Goal: Task Accomplishment & Management: Complete application form

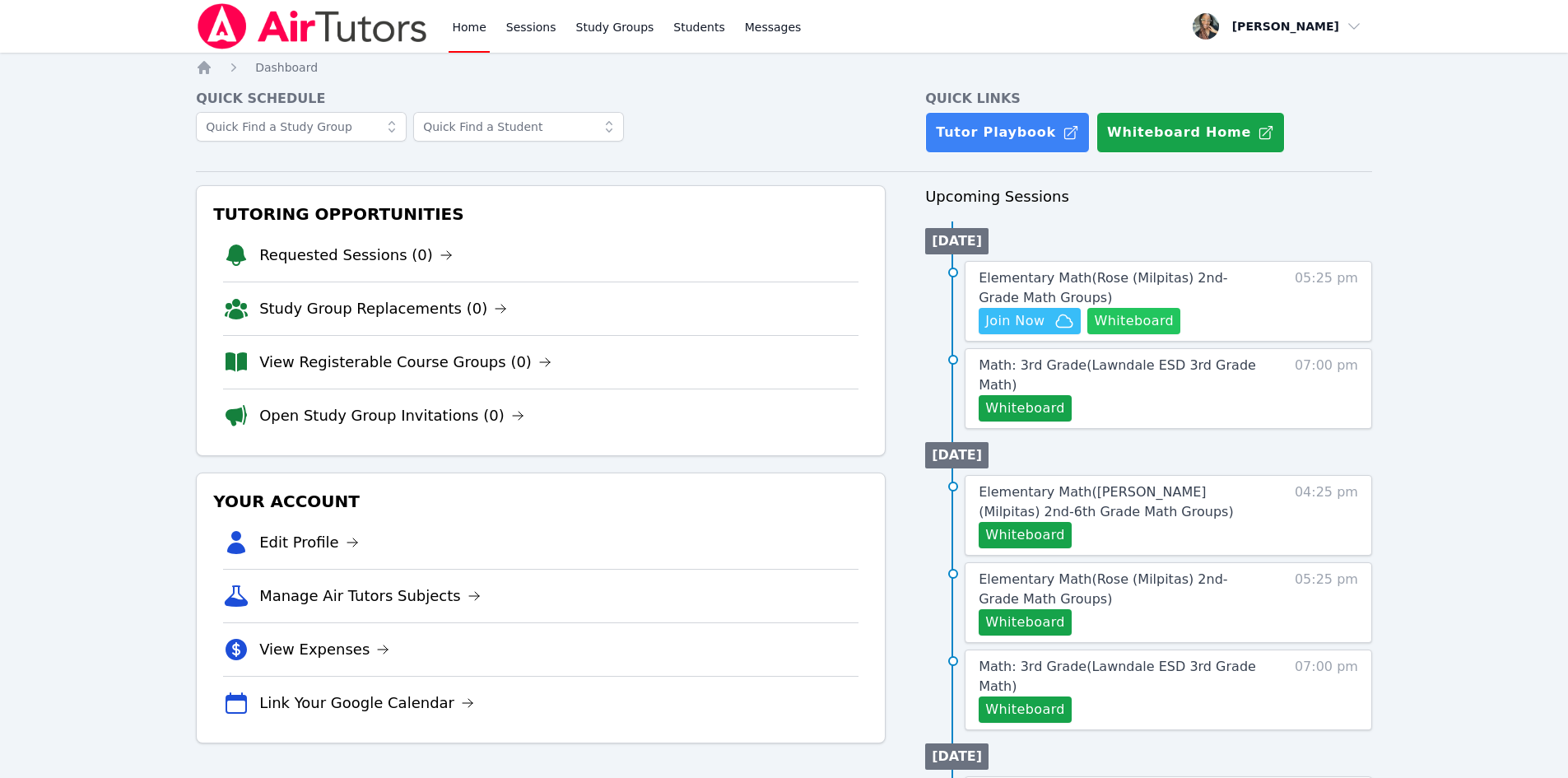
click at [1134, 330] on button "Whiteboard" at bounding box center [1134, 321] width 93 height 26
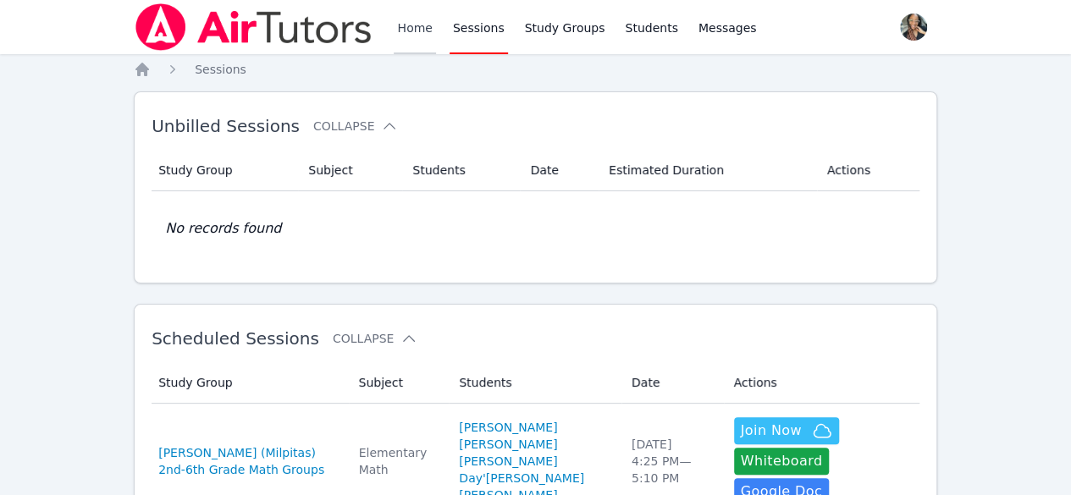
click at [411, 33] on link "Home" at bounding box center [414, 27] width 41 height 54
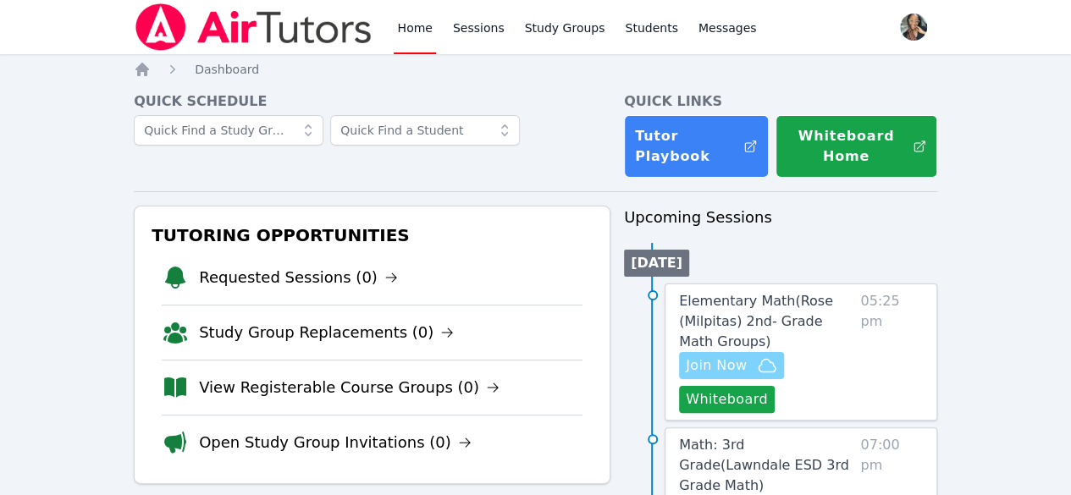
click at [747, 358] on span "Join Now" at bounding box center [716, 366] width 61 height 20
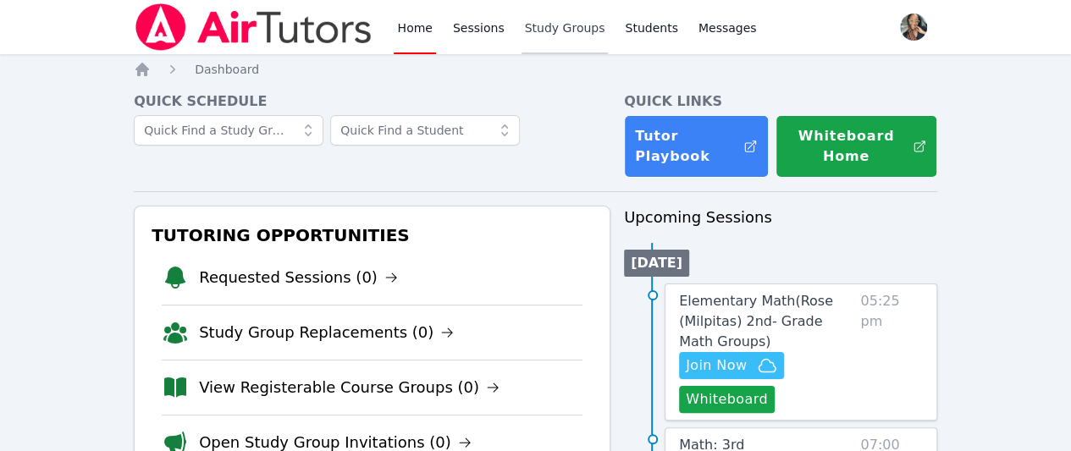
click at [530, 30] on link "Study Groups" at bounding box center [564, 27] width 87 height 54
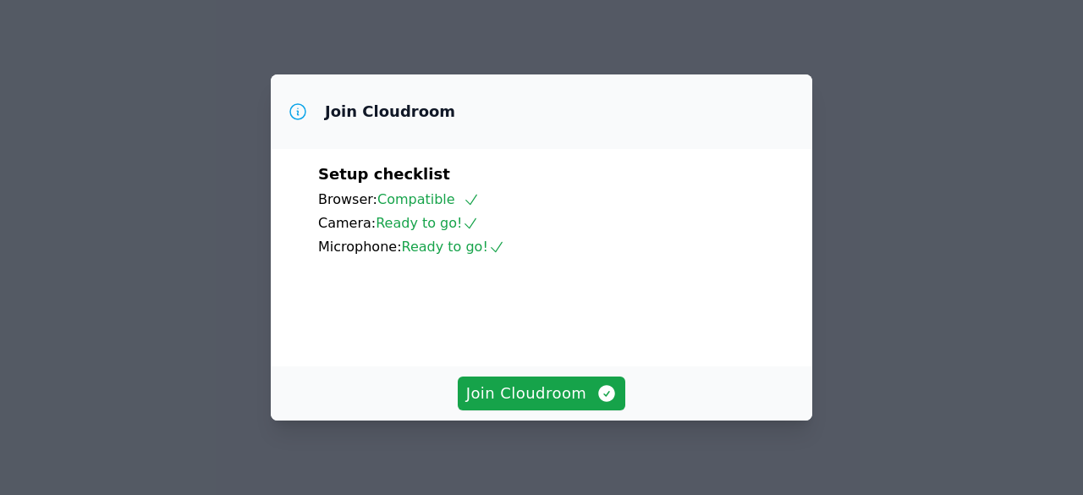
click at [534, 412] on div "Join Cloudroom" at bounding box center [542, 394] width 542 height 54
click at [542, 396] on span "Join Cloudroom" at bounding box center [542, 394] width 152 height 24
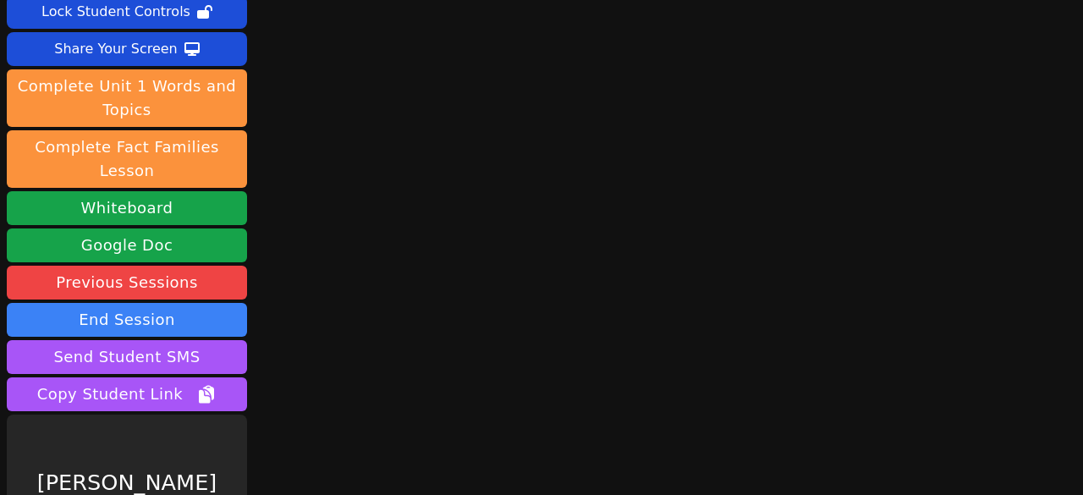
scroll to position [151, 0]
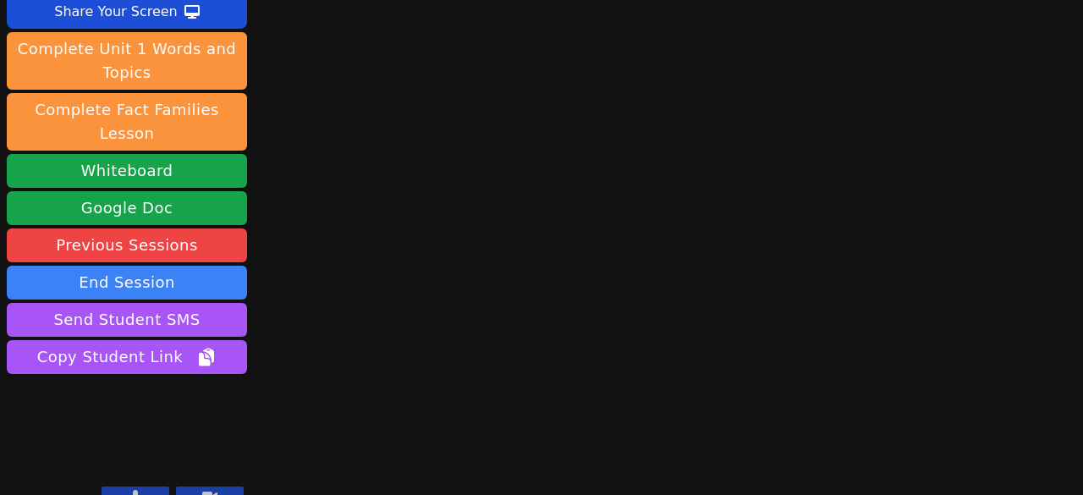
click at [137, 490] on icon at bounding box center [135, 497] width 9 height 14
click at [215, 490] on icon at bounding box center [209, 497] width 15 height 14
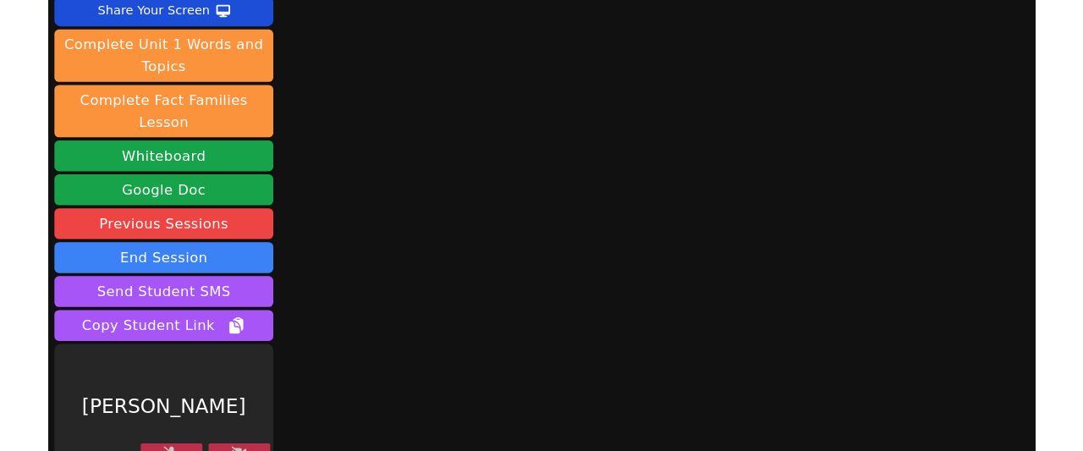
scroll to position [117, 0]
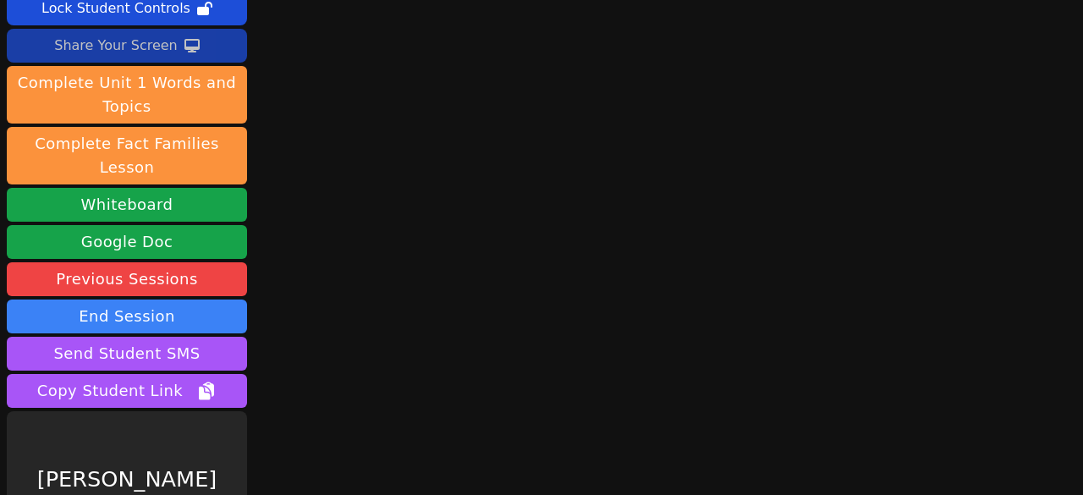
click at [149, 52] on div "Share Your Screen" at bounding box center [116, 45] width 124 height 27
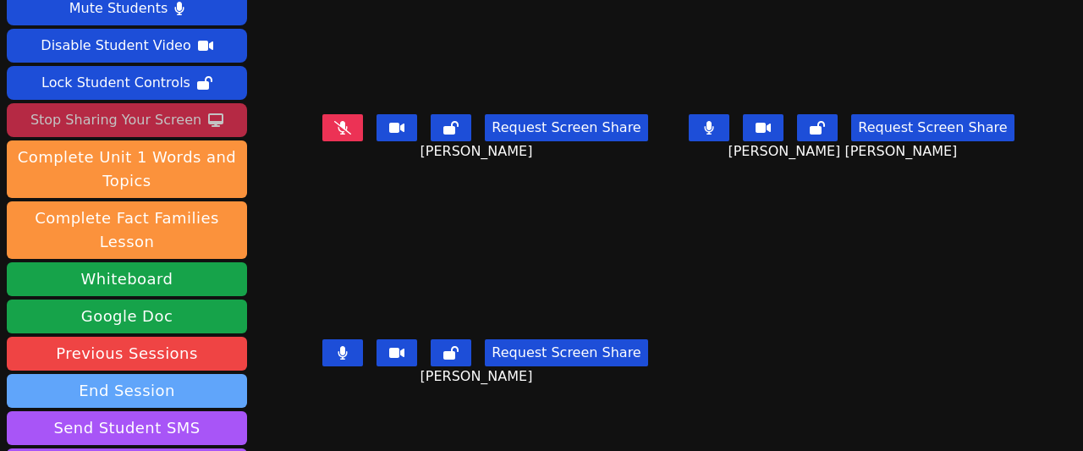
scroll to position [0, 0]
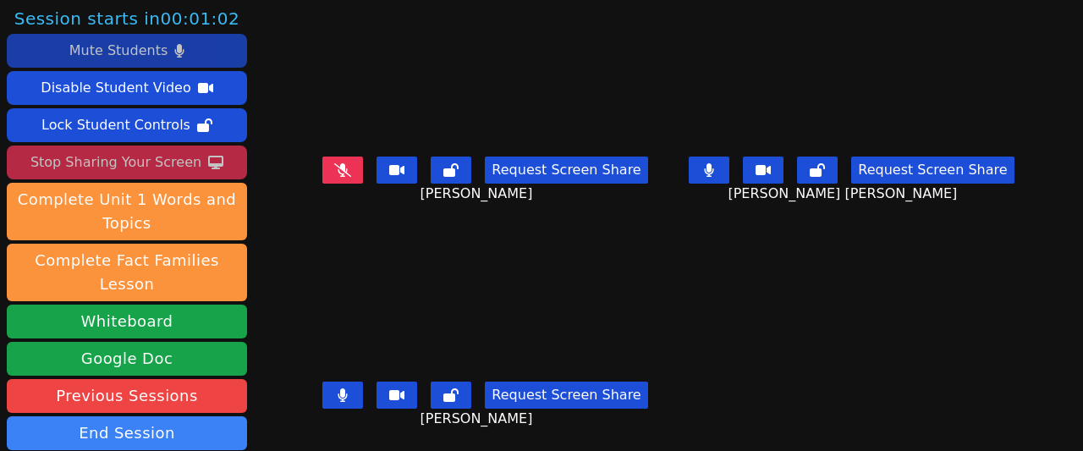
click at [223, 48] on button "Mute Students" at bounding box center [127, 51] width 240 height 34
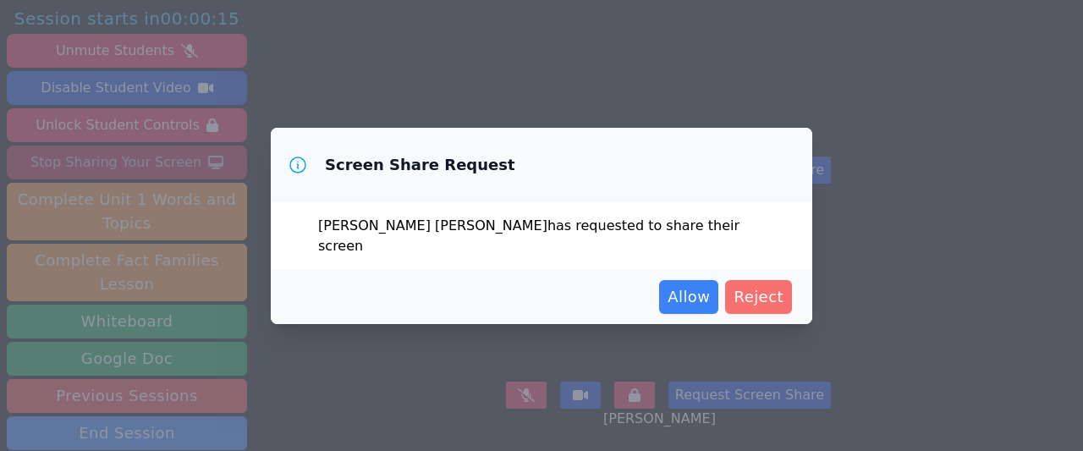
click at [764, 287] on span "Reject" at bounding box center [759, 297] width 50 height 24
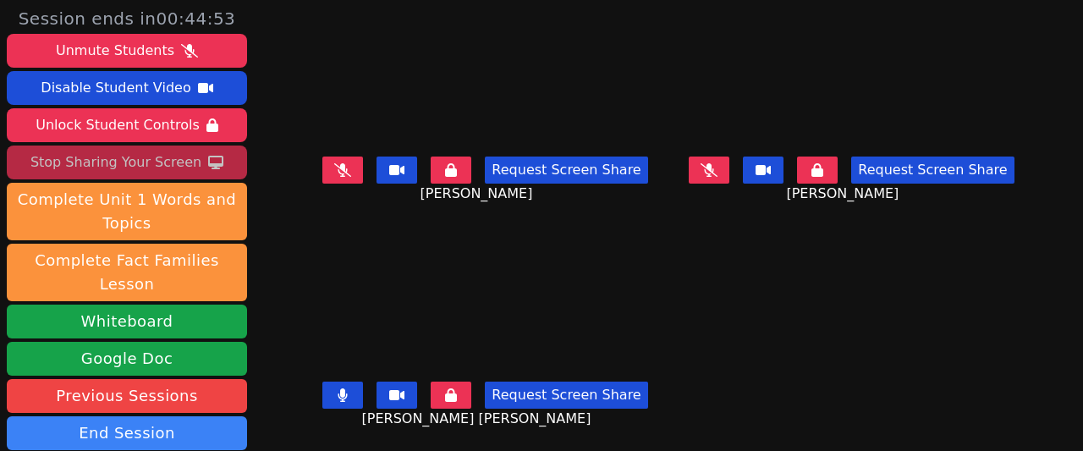
click at [115, 152] on div "Stop Sharing Your Screen" at bounding box center [115, 162] width 171 height 27
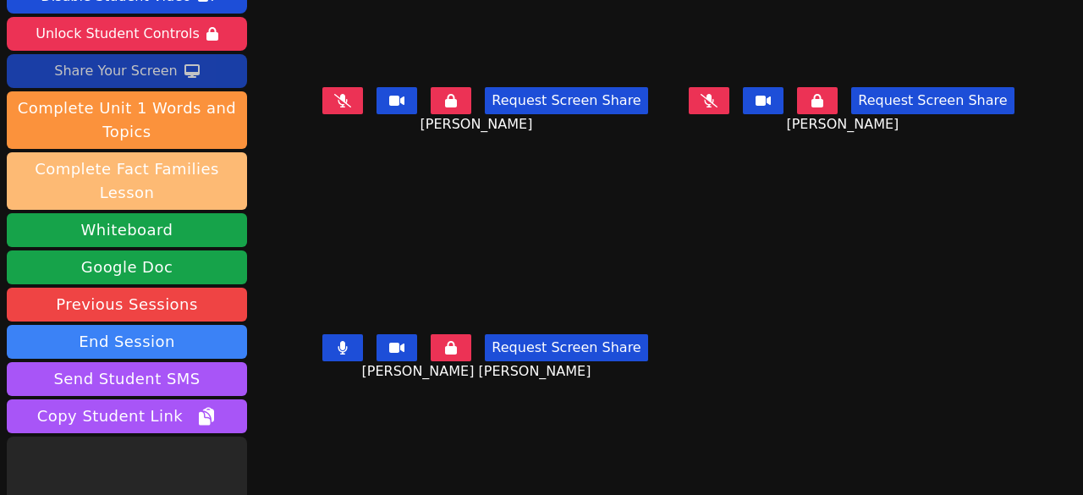
scroll to position [151, 0]
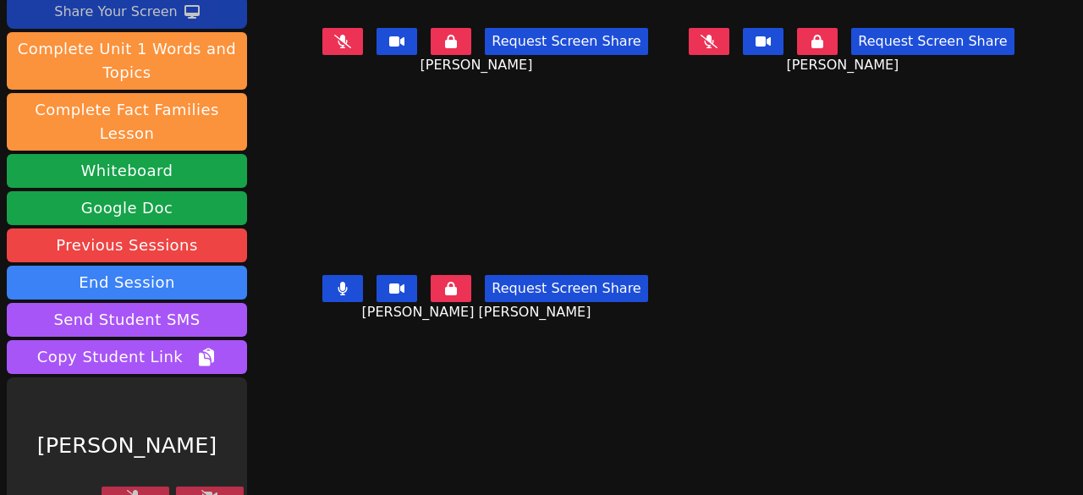
click at [225, 487] on button at bounding box center [210, 497] width 68 height 20
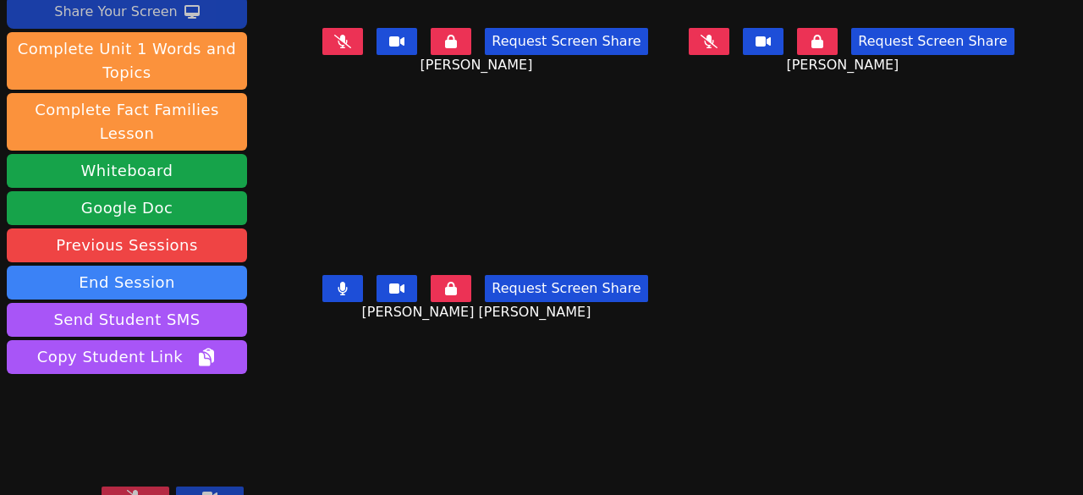
click at [127, 490] on icon at bounding box center [135, 497] width 17 height 14
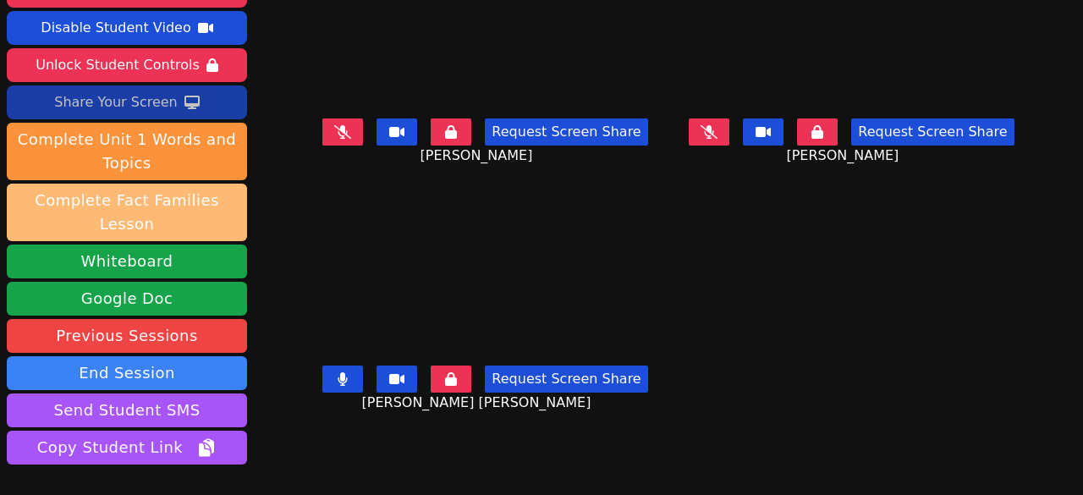
scroll to position [0, 0]
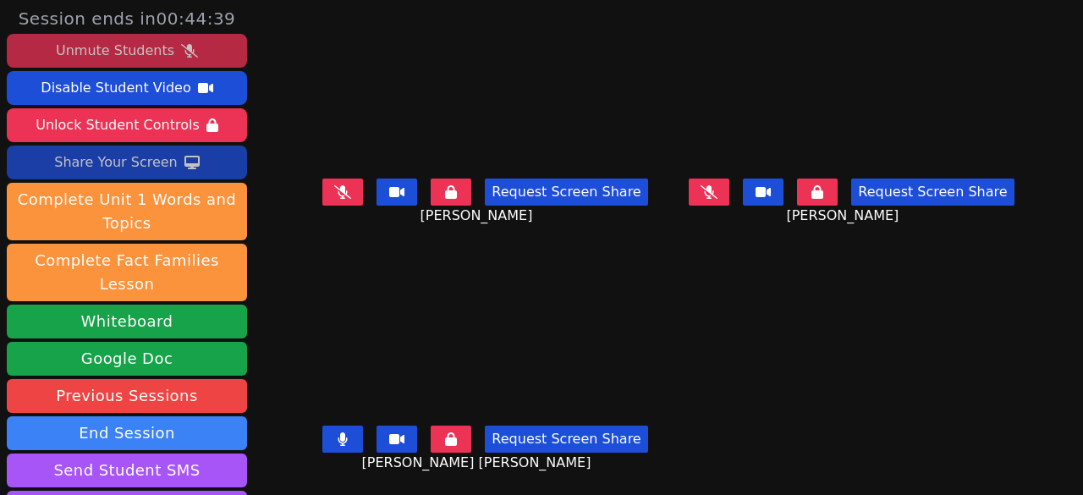
click at [137, 43] on div "Unmute Students" at bounding box center [115, 50] width 119 height 27
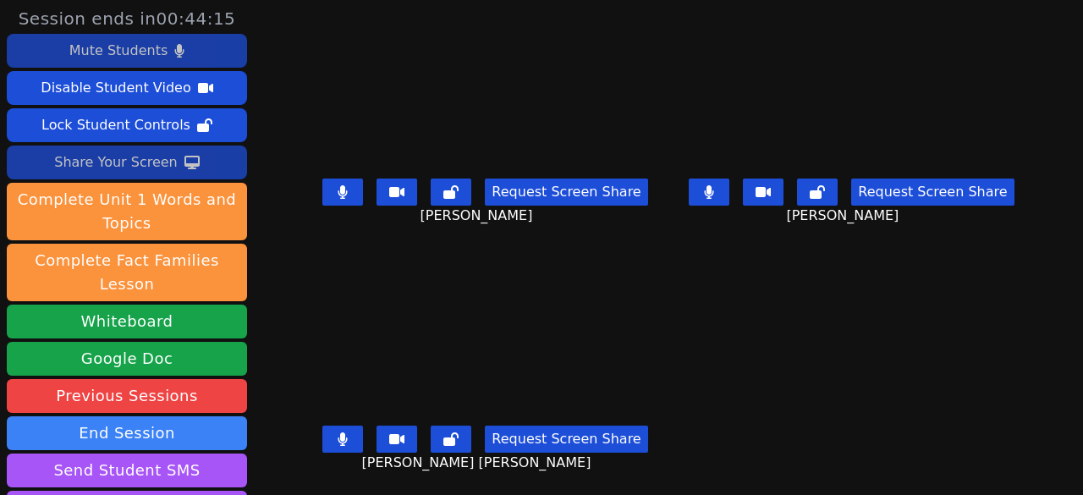
click at [161, 47] on div "Mute Students" at bounding box center [118, 50] width 98 height 27
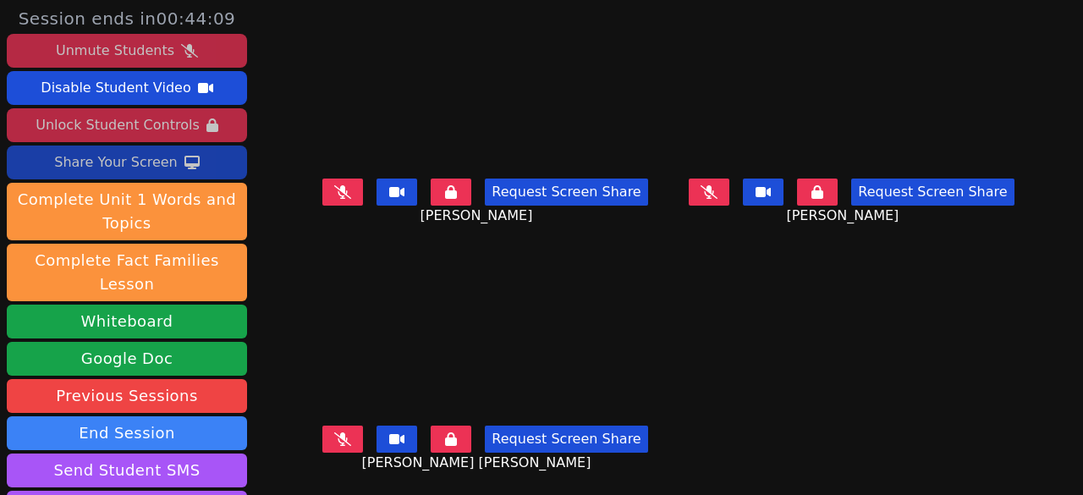
click at [109, 123] on div "Unlock Student Controls" at bounding box center [117, 125] width 163 height 27
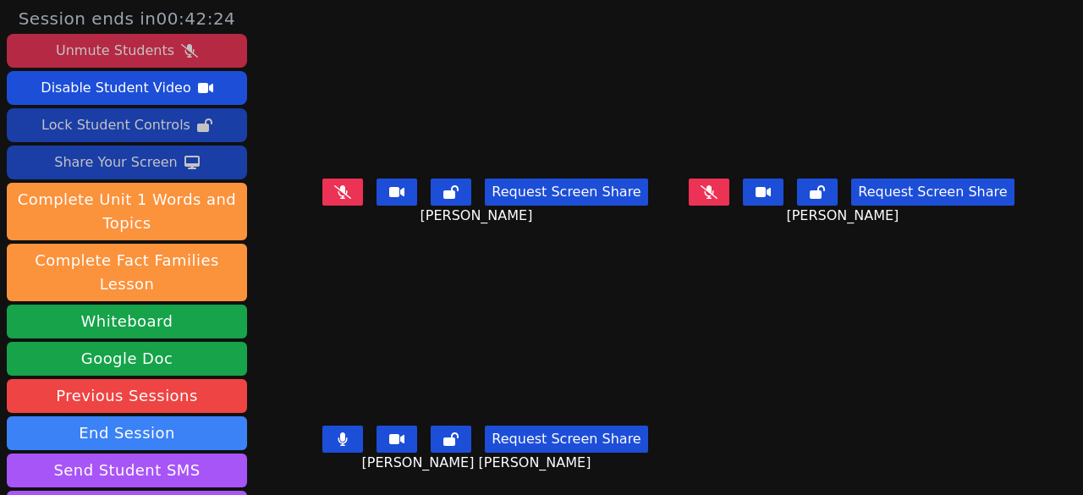
click at [135, 163] on div "Share Your Screen" at bounding box center [116, 162] width 124 height 27
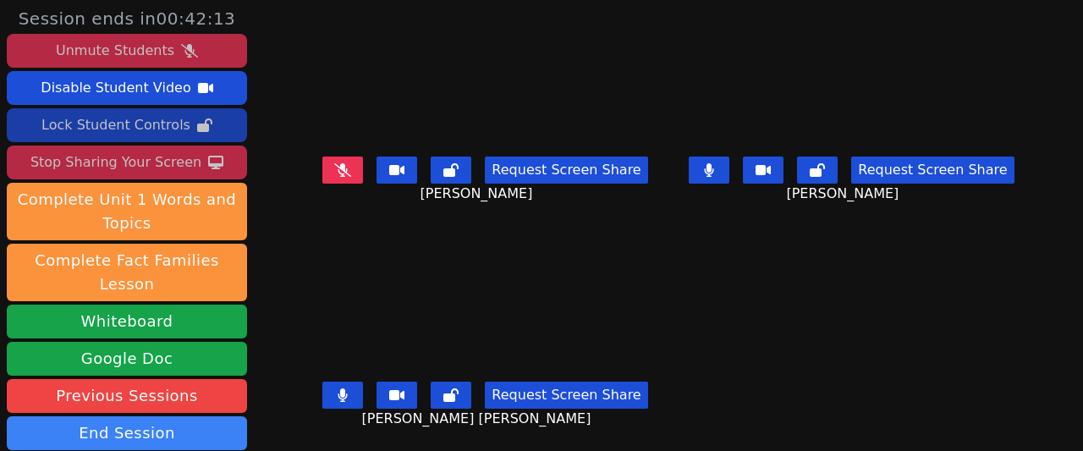
drag, startPoint x: 691, startPoint y: 148, endPoint x: 653, endPoint y: 175, distance: 46.1
click at [691, 157] on button at bounding box center [709, 170] width 41 height 27
click at [363, 382] on button at bounding box center [342, 395] width 41 height 27
click at [344, 168] on button at bounding box center [342, 170] width 41 height 27
click at [689, 159] on button at bounding box center [709, 170] width 41 height 27
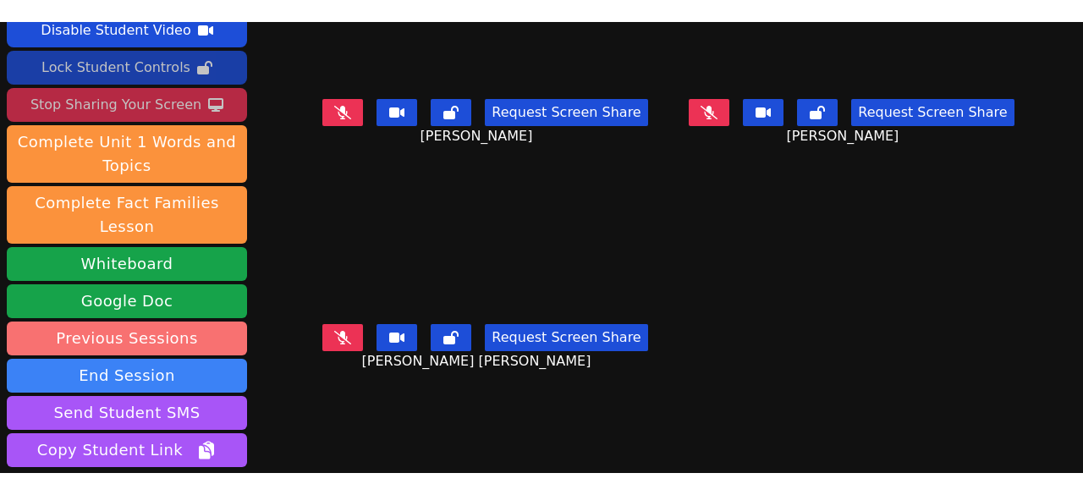
scroll to position [25, 0]
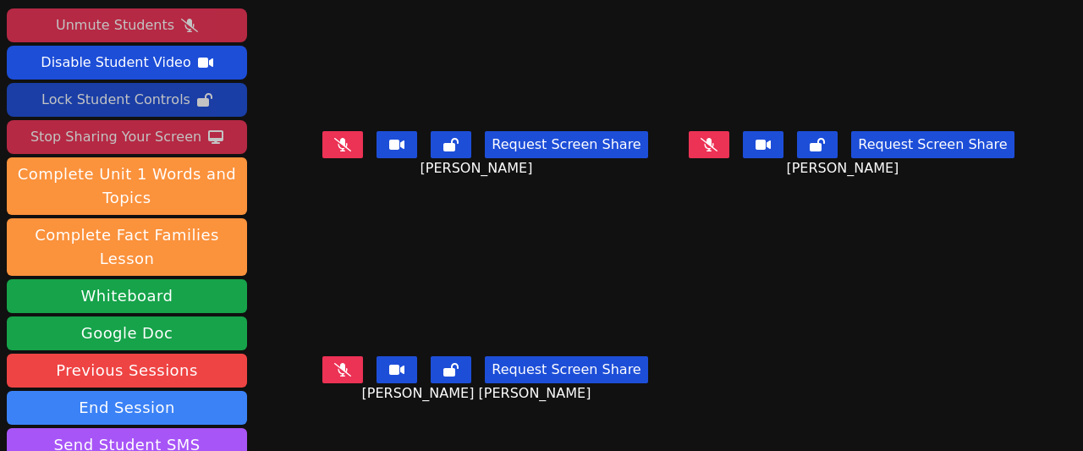
click at [102, 132] on div "Stop Sharing Your Screen" at bounding box center [115, 137] width 171 height 27
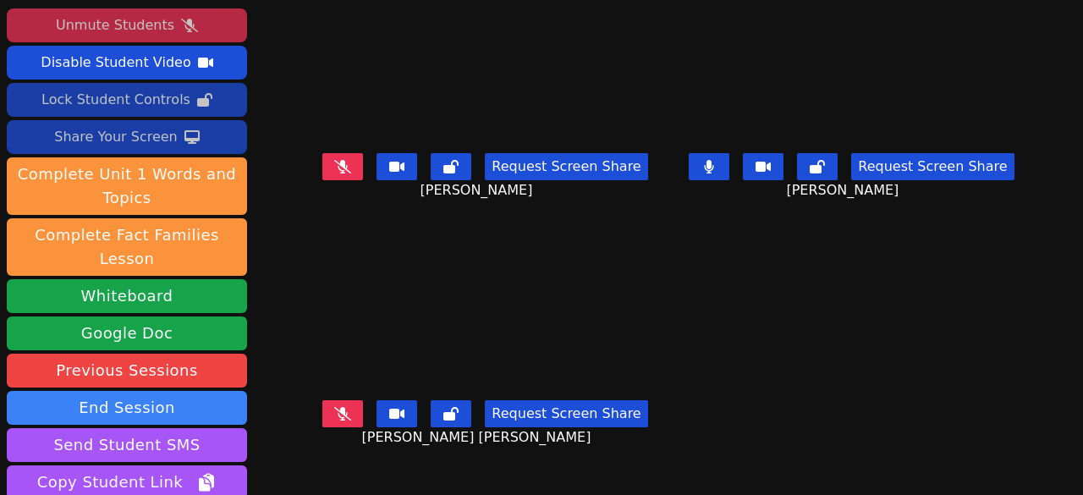
click at [704, 160] on icon at bounding box center [709, 167] width 10 height 14
click at [126, 96] on div "Lock Student Controls" at bounding box center [115, 99] width 149 height 27
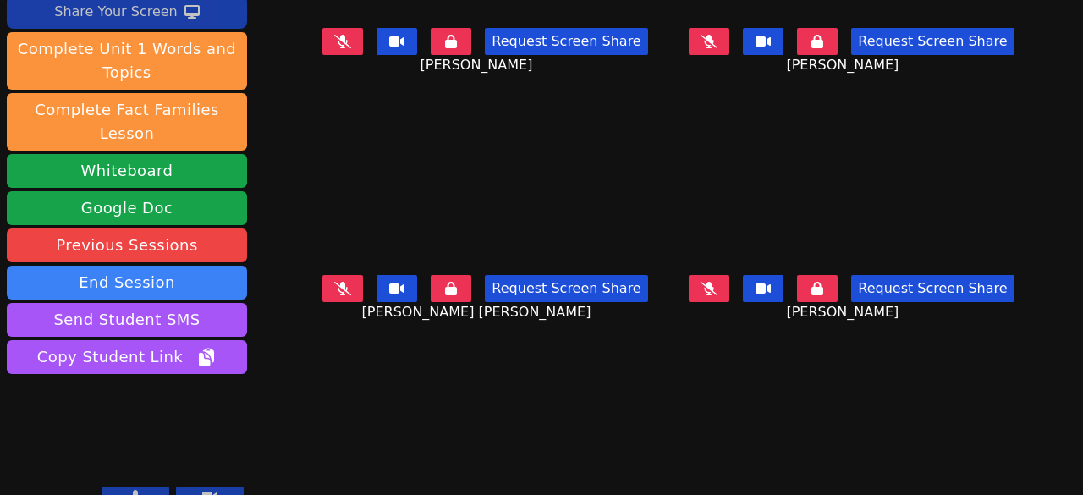
scroll to position [0, 0]
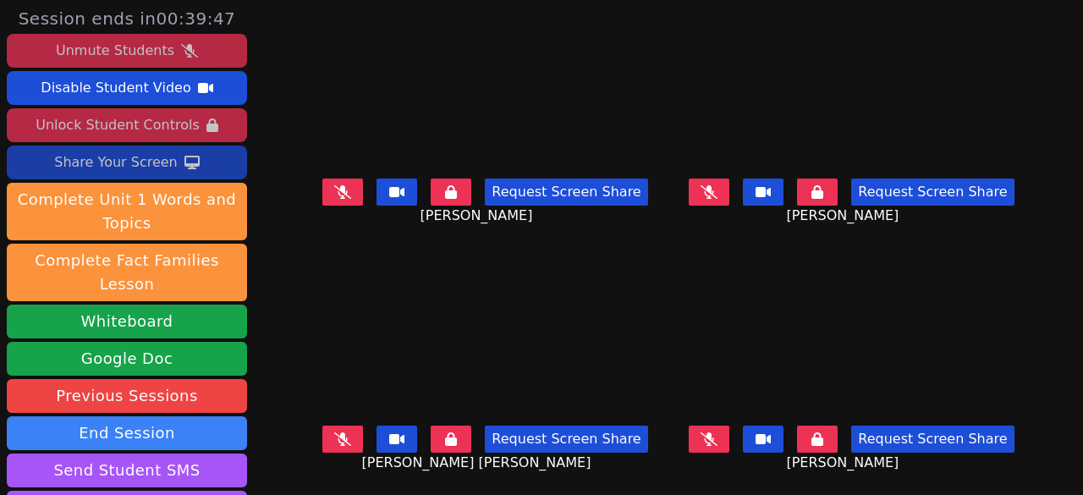
click at [812, 194] on icon at bounding box center [818, 192] width 12 height 14
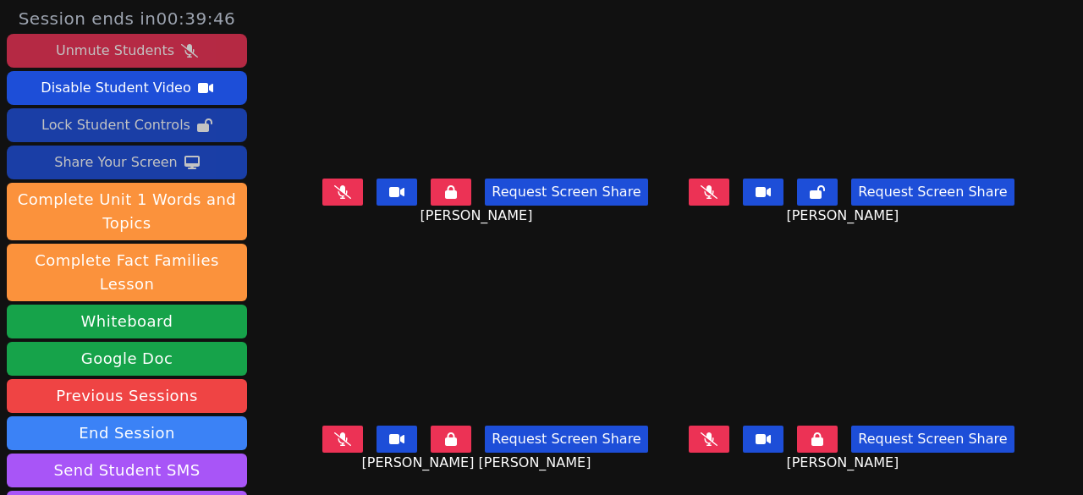
click at [701, 195] on icon at bounding box center [709, 192] width 17 height 14
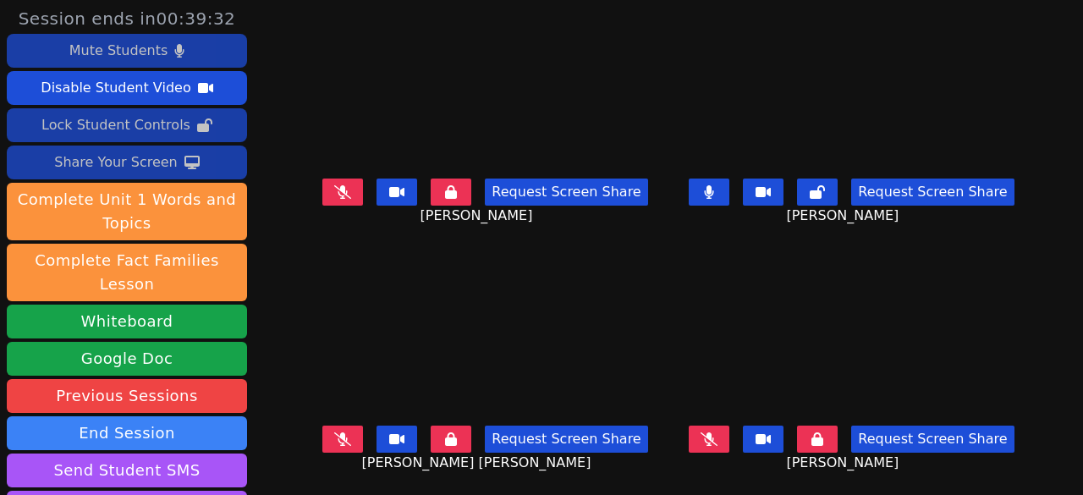
click at [691, 193] on button at bounding box center [709, 192] width 41 height 27
click at [451, 185] on icon at bounding box center [451, 192] width 12 height 14
click at [351, 196] on icon at bounding box center [342, 192] width 17 height 14
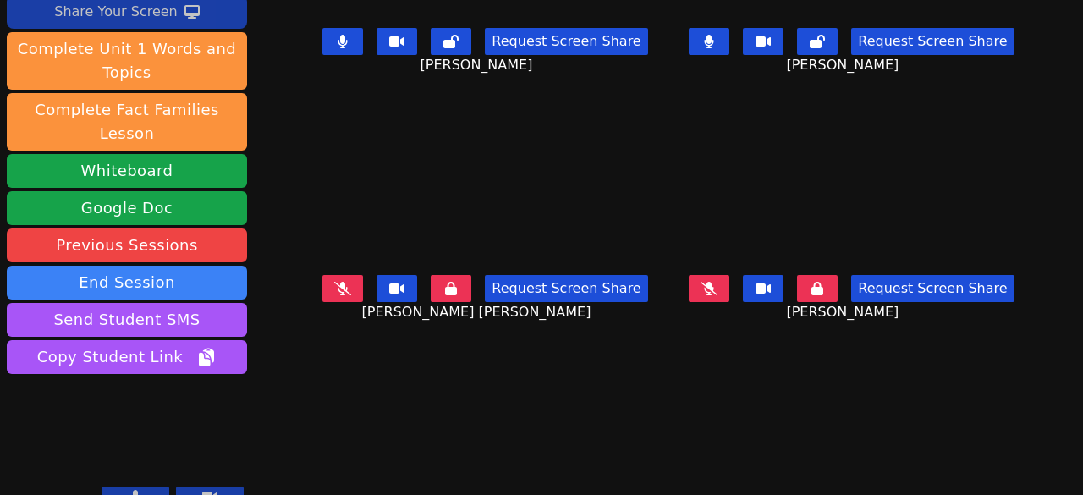
scroll to position [66, 0]
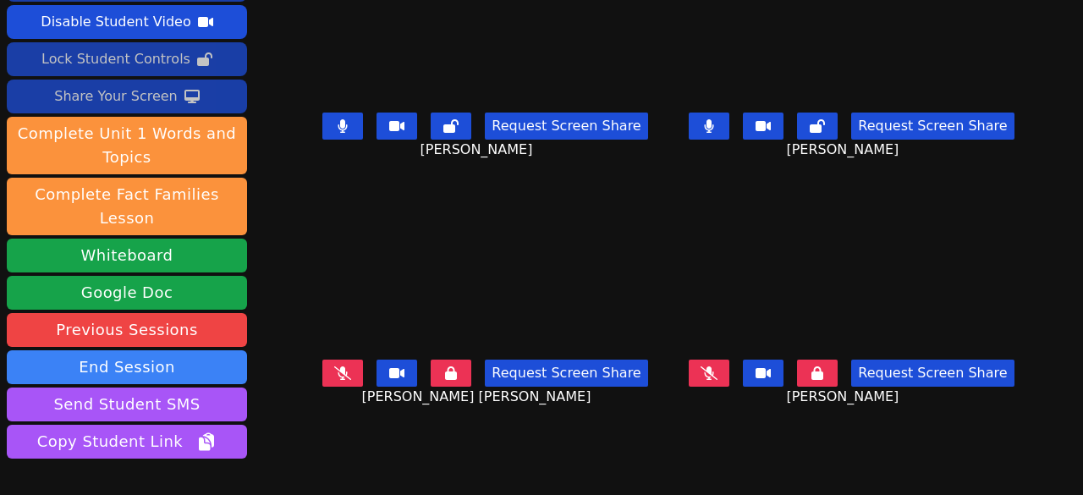
click at [348, 123] on icon at bounding box center [343, 126] width 9 height 14
click at [815, 383] on button at bounding box center [817, 373] width 41 height 27
click at [698, 113] on button at bounding box center [709, 126] width 41 height 27
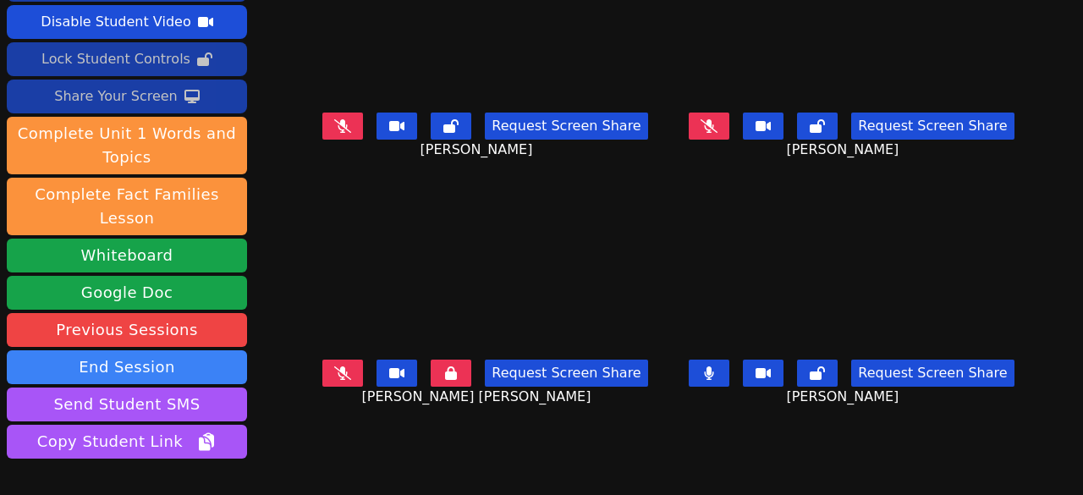
click at [443, 372] on button at bounding box center [451, 373] width 41 height 27
click at [363, 376] on button at bounding box center [342, 373] width 41 height 27
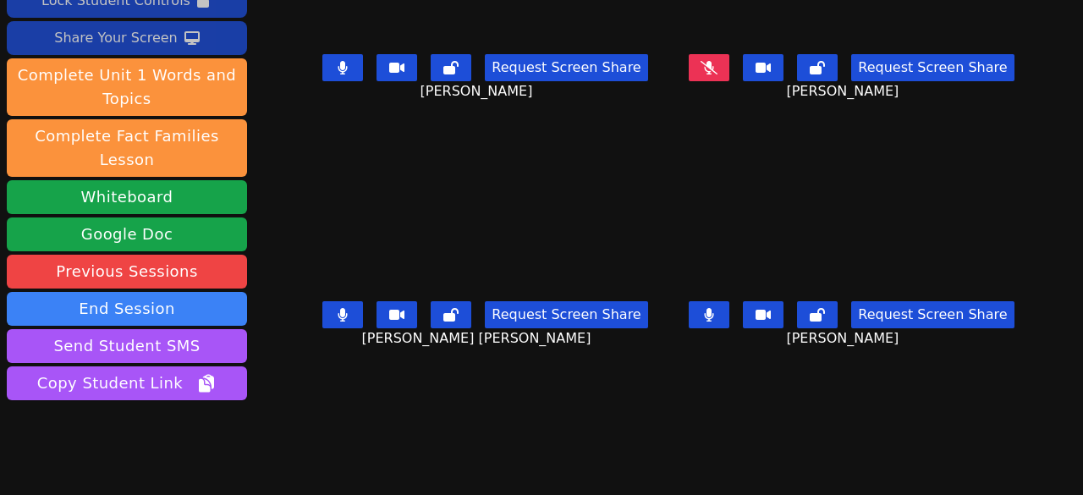
scroll to position [151, 0]
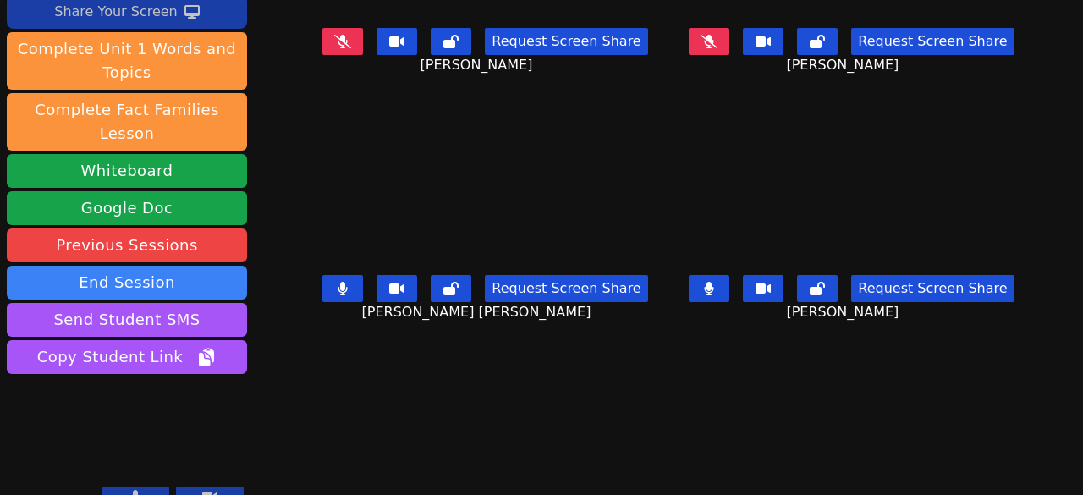
click at [351, 35] on icon at bounding box center [342, 42] width 17 height 14
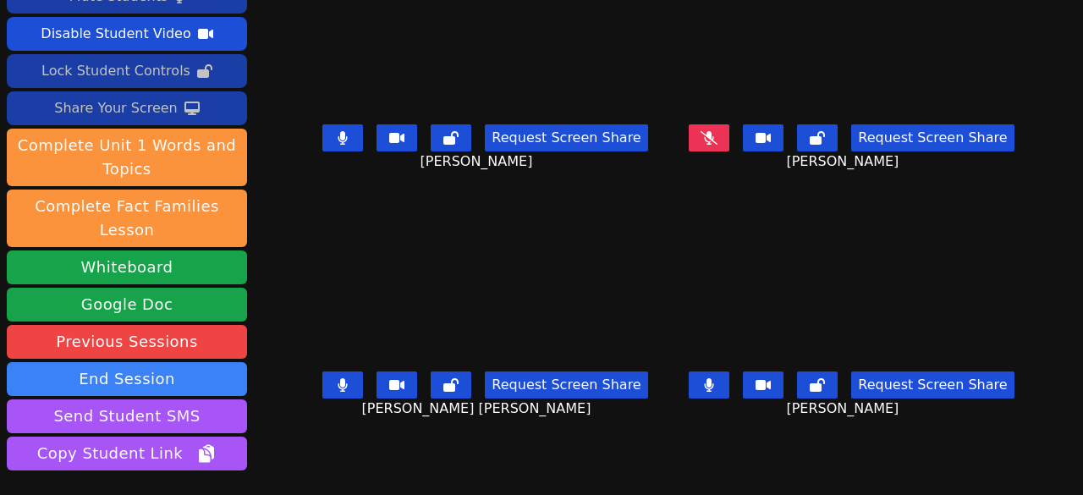
scroll to position [0, 0]
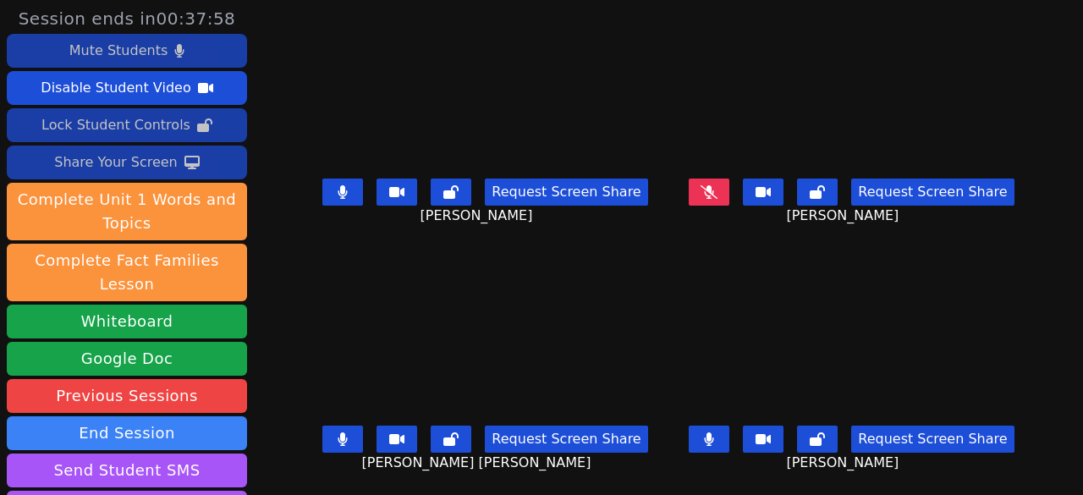
click at [348, 187] on icon at bounding box center [343, 192] width 10 height 14
click at [706, 441] on button at bounding box center [709, 439] width 41 height 27
click at [348, 439] on icon at bounding box center [343, 440] width 9 height 14
click at [705, 441] on icon at bounding box center [709, 440] width 9 height 14
click at [699, 187] on button at bounding box center [709, 192] width 41 height 27
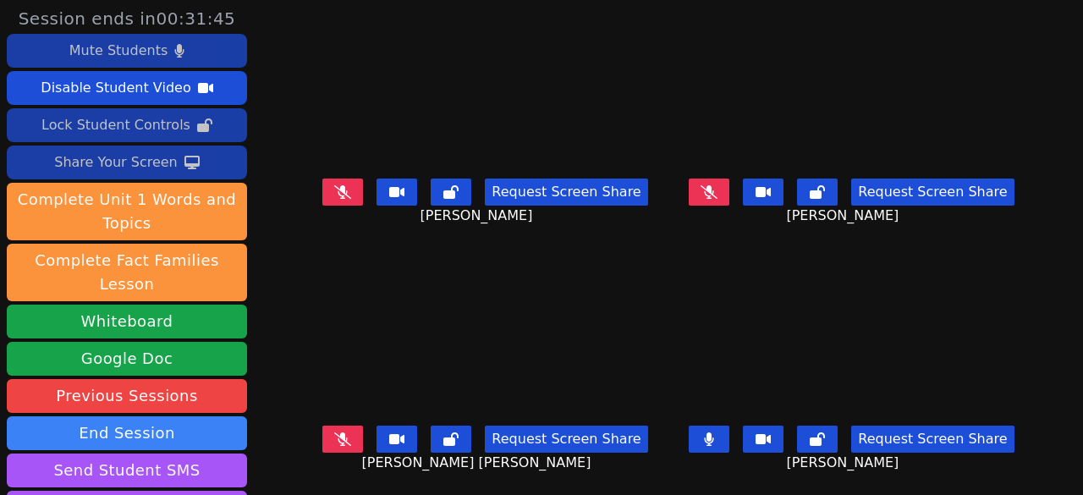
scroll to position [13, 0]
click at [701, 185] on icon at bounding box center [709, 192] width 17 height 14
click at [708, 426] on button at bounding box center [709, 439] width 41 height 27
click at [359, 426] on button at bounding box center [342, 439] width 41 height 27
click at [703, 182] on button at bounding box center [709, 192] width 41 height 27
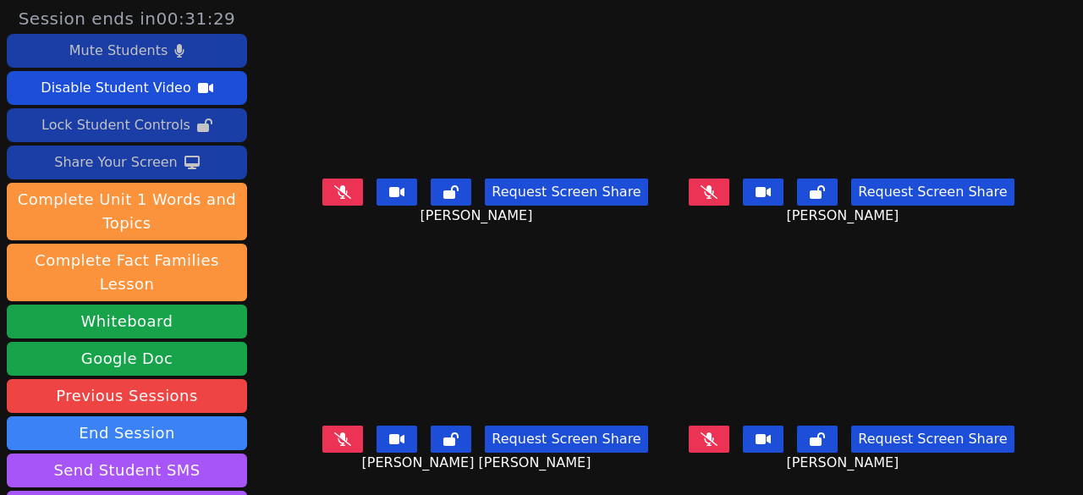
click at [339, 426] on button at bounding box center [342, 439] width 41 height 27
click at [703, 426] on button at bounding box center [709, 439] width 41 height 27
click at [356, 426] on button at bounding box center [342, 439] width 41 height 27
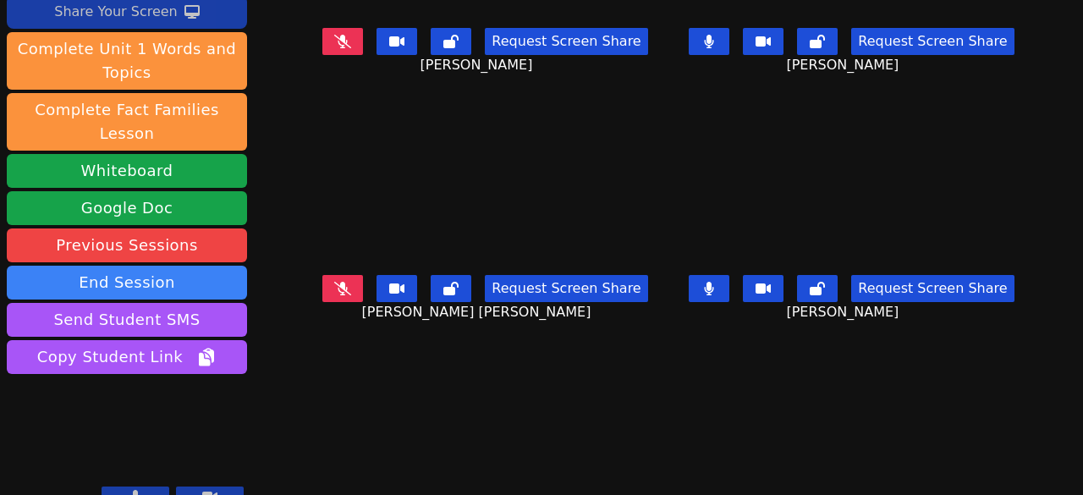
drag, startPoint x: 697, startPoint y: 272, endPoint x: 713, endPoint y: 220, distance: 54.1
click at [705, 282] on icon at bounding box center [709, 289] width 9 height 14
click at [704, 35] on icon at bounding box center [709, 42] width 10 height 14
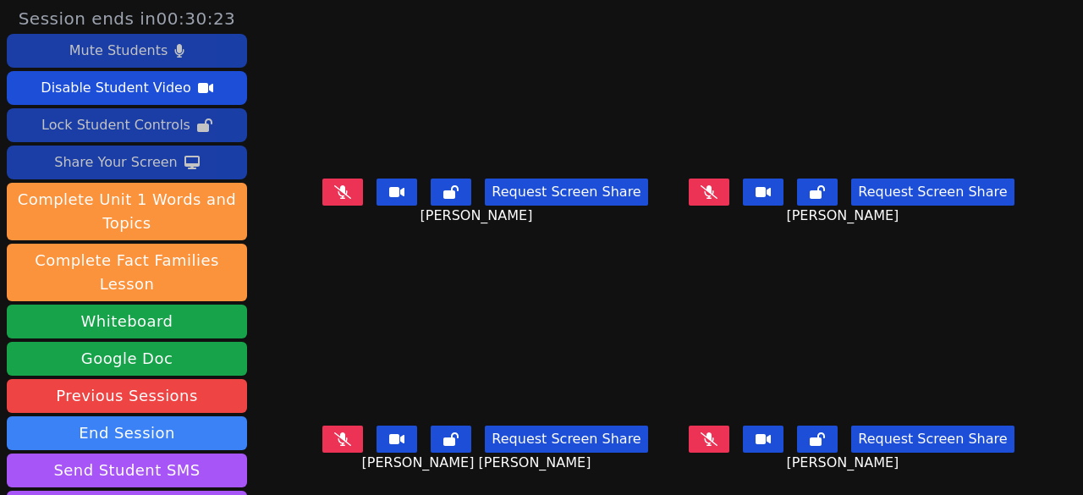
scroll to position [13, 0]
click at [689, 179] on button at bounding box center [709, 192] width 41 height 27
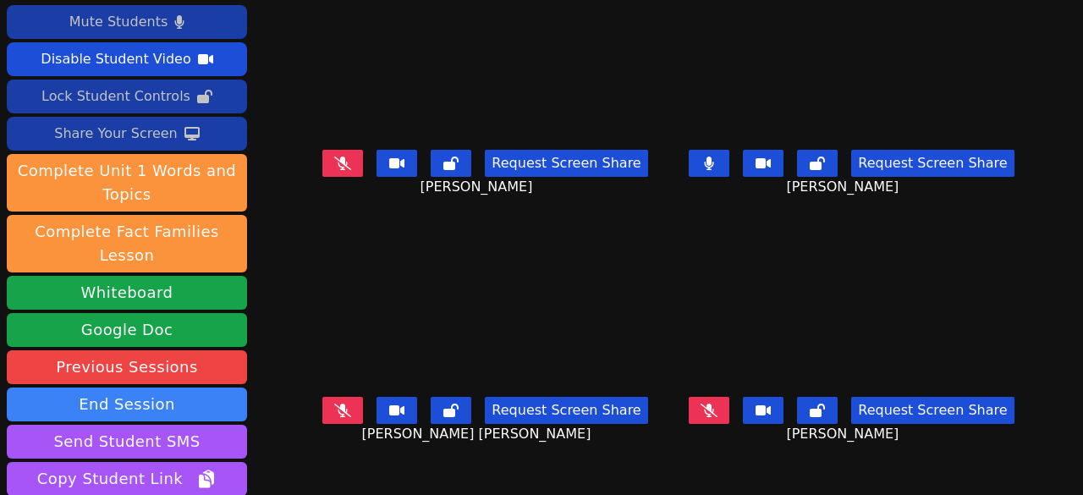
scroll to position [0, 0]
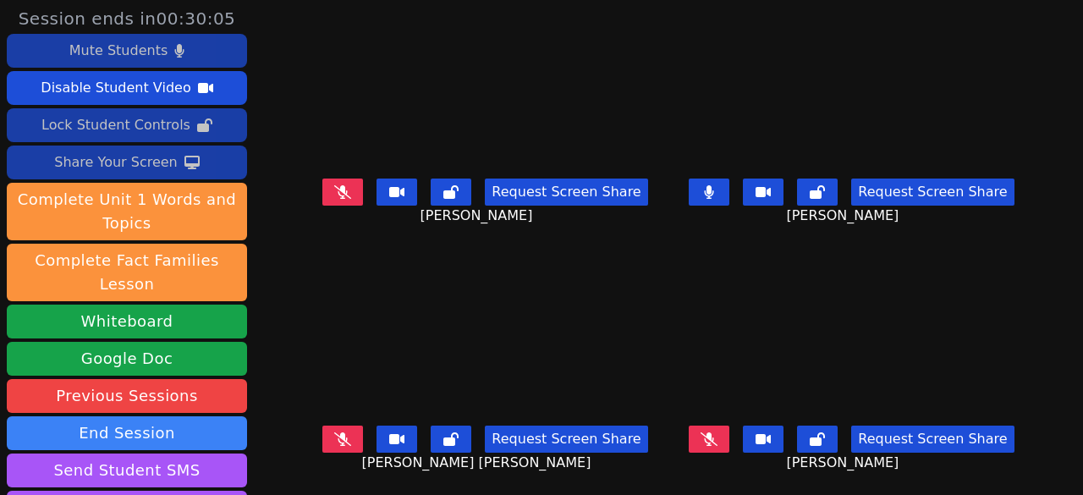
click at [875, 184] on button "Request Screen Share" at bounding box center [933, 192] width 163 height 27
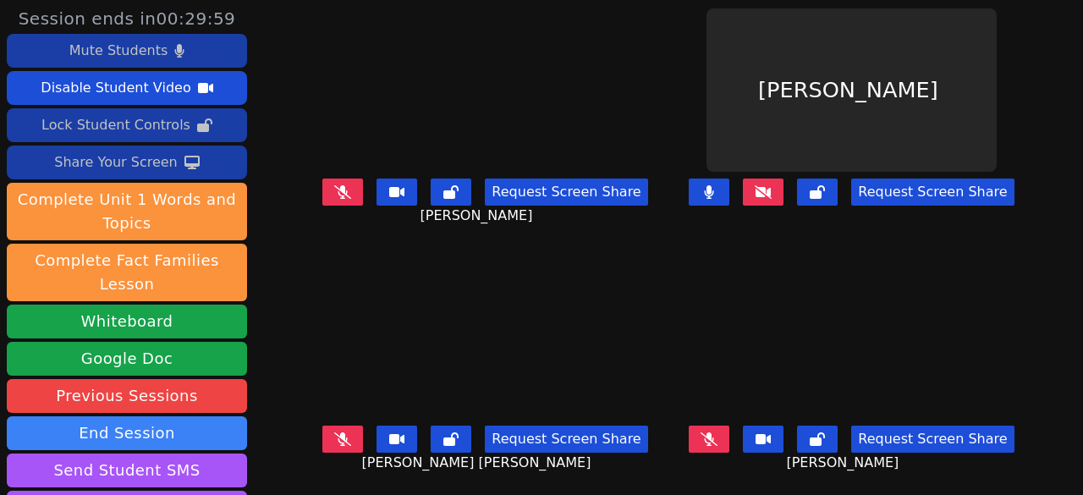
click at [887, 179] on button "Request Screen Share" at bounding box center [933, 192] width 163 height 27
click at [706, 426] on button at bounding box center [709, 439] width 41 height 27
click at [157, 56] on div "Mute Students" at bounding box center [118, 50] width 98 height 27
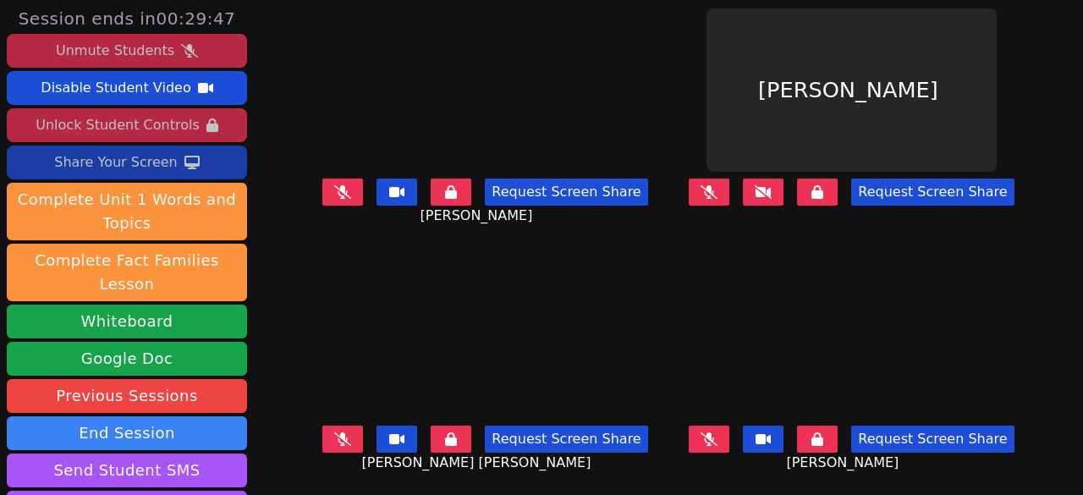
click at [818, 179] on button at bounding box center [817, 192] width 41 height 27
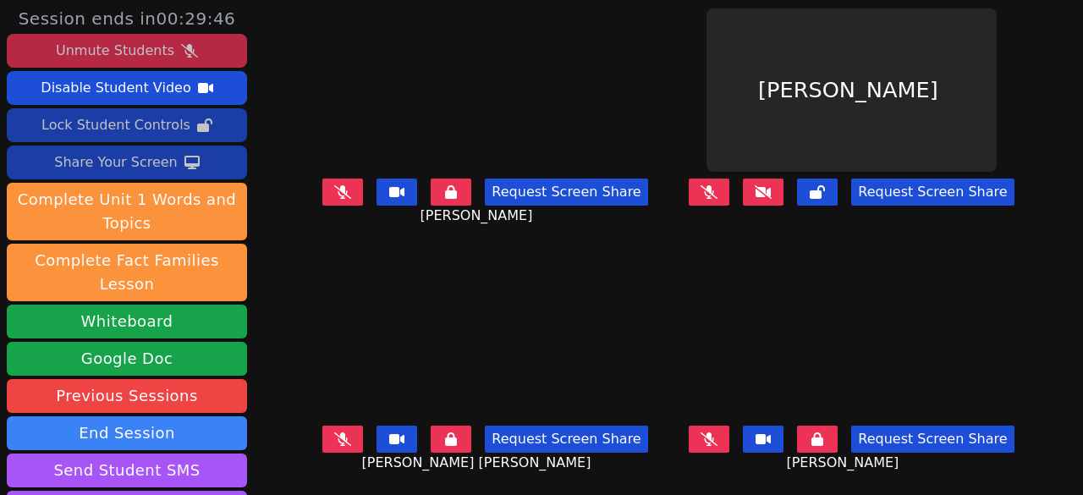
click at [697, 187] on button at bounding box center [709, 192] width 41 height 27
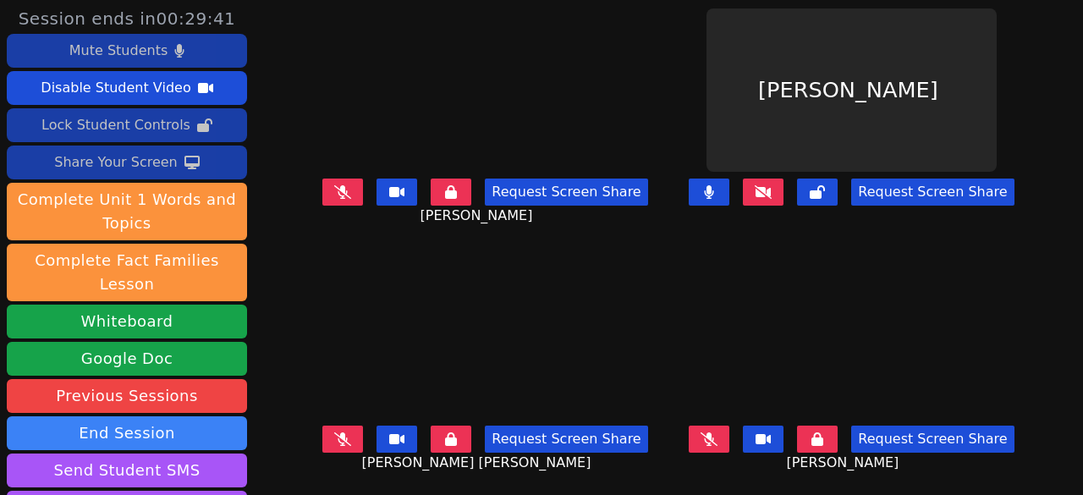
click at [861, 179] on button "Request Screen Share" at bounding box center [933, 192] width 163 height 27
click at [880, 179] on button "Request Screen Share" at bounding box center [933, 192] width 163 height 27
click at [881, 179] on button "Request Screen Share" at bounding box center [933, 192] width 163 height 27
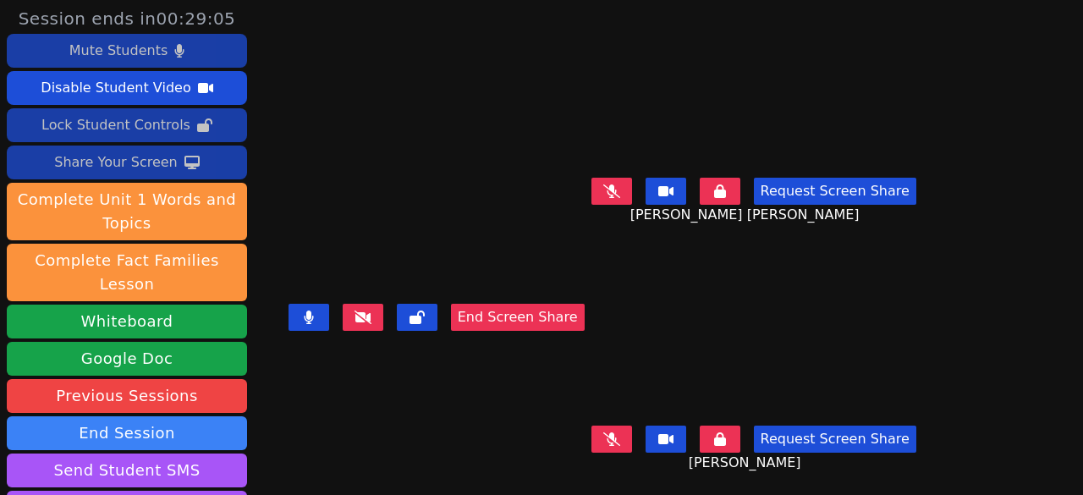
scroll to position [254, 0]
click at [559, 331] on button "End Screen Share" at bounding box center [518, 317] width 134 height 27
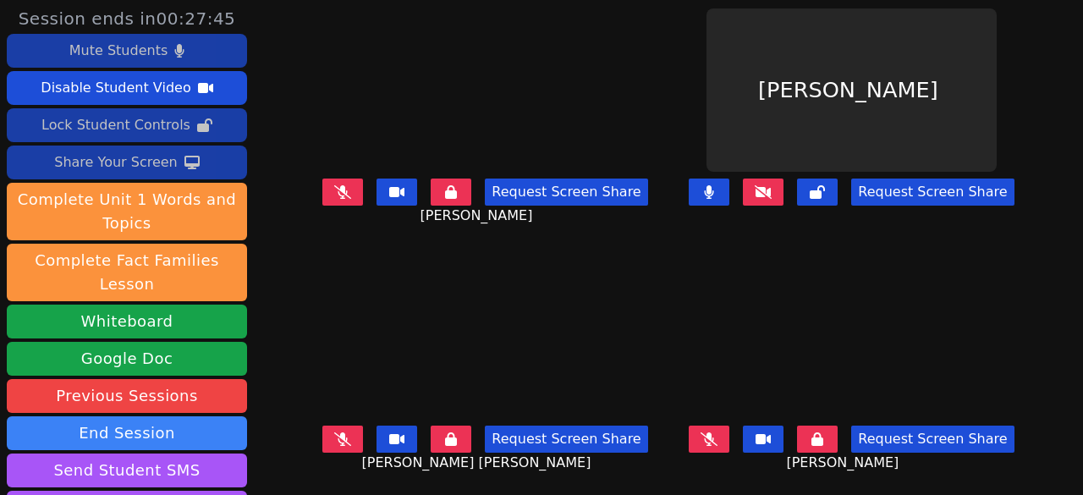
click at [757, 185] on icon at bounding box center [763, 192] width 17 height 14
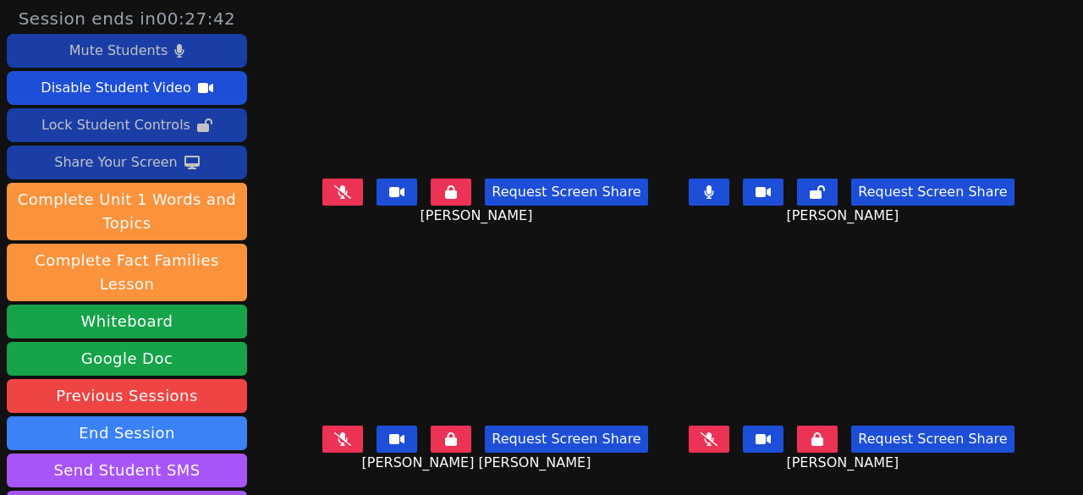
click at [704, 185] on icon at bounding box center [709, 192] width 10 height 14
drag, startPoint x: 819, startPoint y: 433, endPoint x: 757, endPoint y: 433, distance: 62.6
click at [819, 433] on button at bounding box center [817, 439] width 41 height 27
click at [712, 428] on button at bounding box center [709, 439] width 41 height 27
click at [704, 433] on icon at bounding box center [709, 440] width 10 height 14
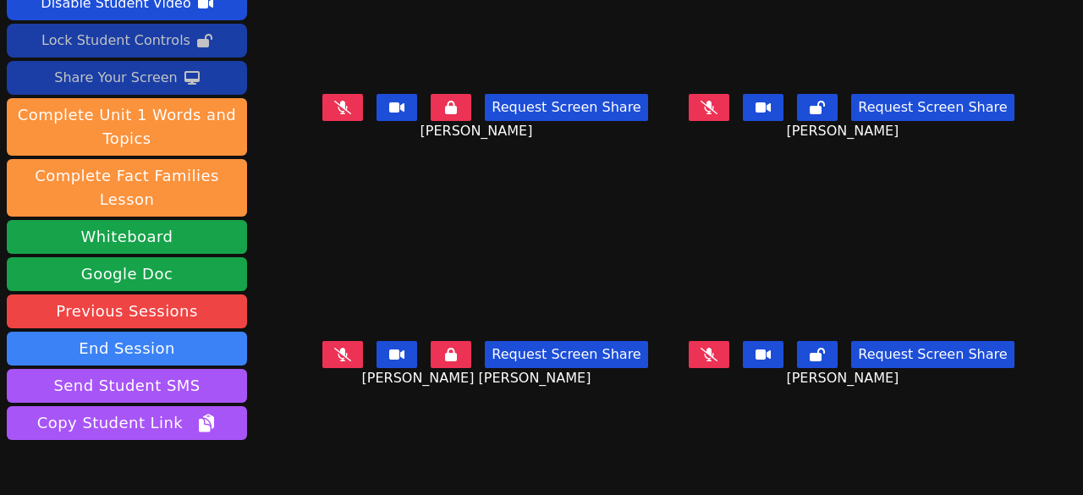
scroll to position [0, 0]
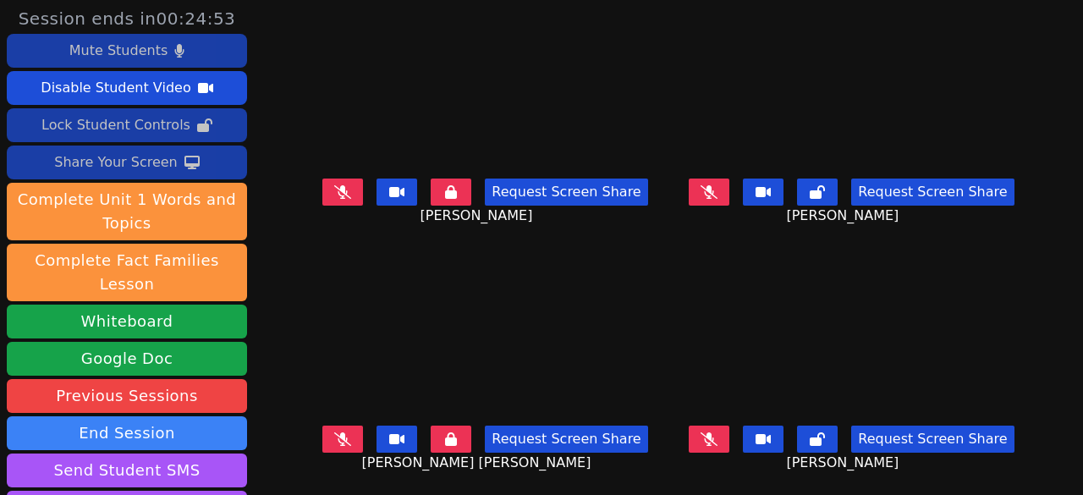
click at [457, 190] on icon at bounding box center [451, 192] width 12 height 14
click at [697, 183] on button at bounding box center [709, 192] width 41 height 27
click at [700, 427] on button at bounding box center [709, 439] width 41 height 27
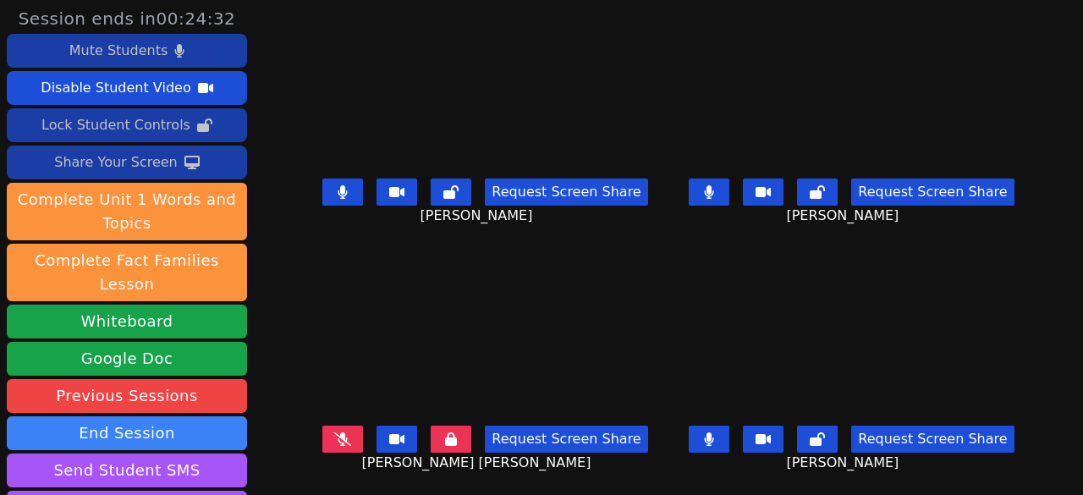
click at [694, 182] on button at bounding box center [709, 192] width 41 height 27
click at [701, 431] on button at bounding box center [709, 439] width 41 height 27
drag, startPoint x: 818, startPoint y: 441, endPoint x: 819, endPoint y: 419, distance: 22.1
click at [818, 441] on button at bounding box center [817, 439] width 41 height 27
click at [818, 182] on button at bounding box center [817, 192] width 41 height 27
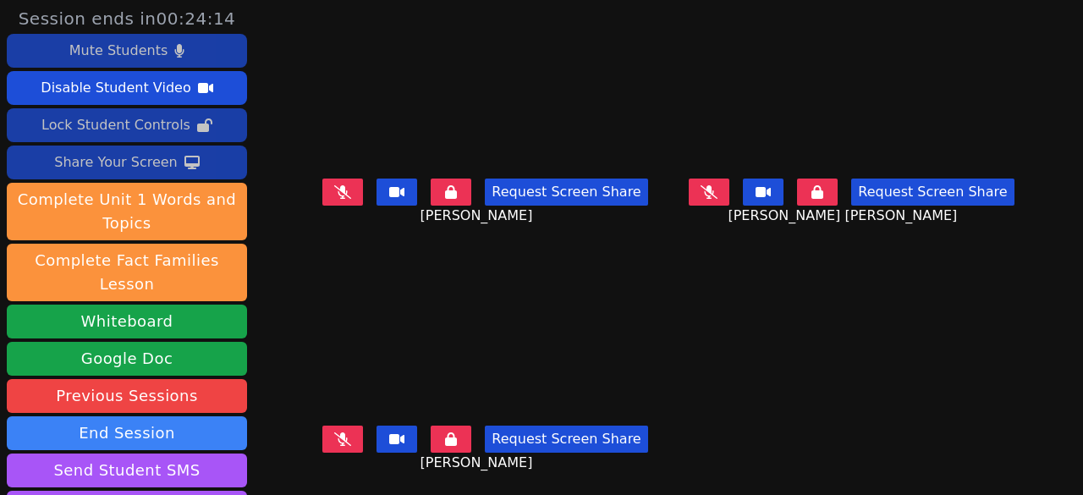
click at [449, 448] on button at bounding box center [451, 439] width 41 height 27
click at [471, 194] on button at bounding box center [451, 192] width 41 height 27
click at [808, 199] on button at bounding box center [817, 192] width 41 height 27
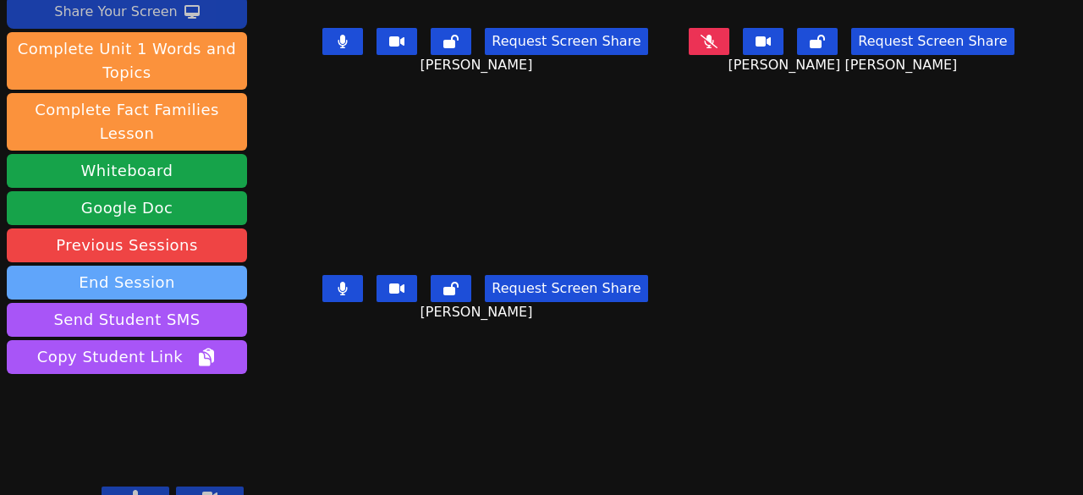
scroll to position [151, 0]
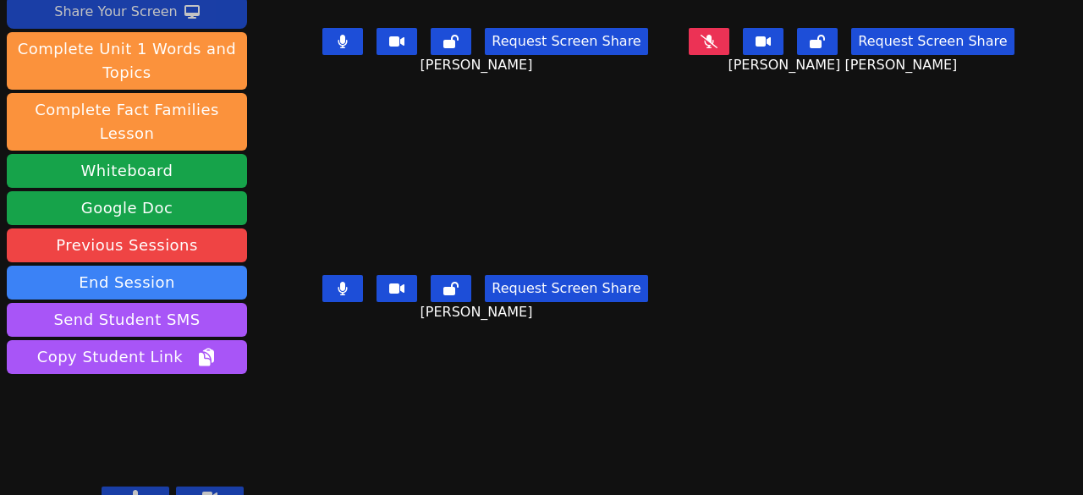
click at [555, 279] on button "Request Screen Share" at bounding box center [566, 288] width 163 height 27
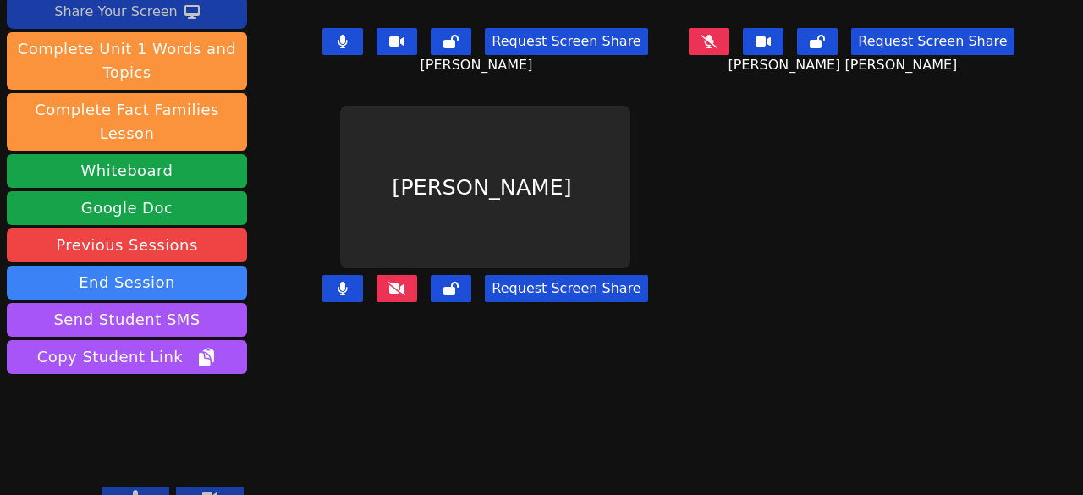
click at [471, 34] on button at bounding box center [451, 41] width 41 height 27
click at [360, 282] on button at bounding box center [342, 288] width 41 height 27
click at [363, 41] on button at bounding box center [342, 41] width 41 height 27
click at [350, 285] on icon at bounding box center [342, 289] width 17 height 14
click at [525, 285] on button "Request Screen Share" at bounding box center [566, 288] width 163 height 27
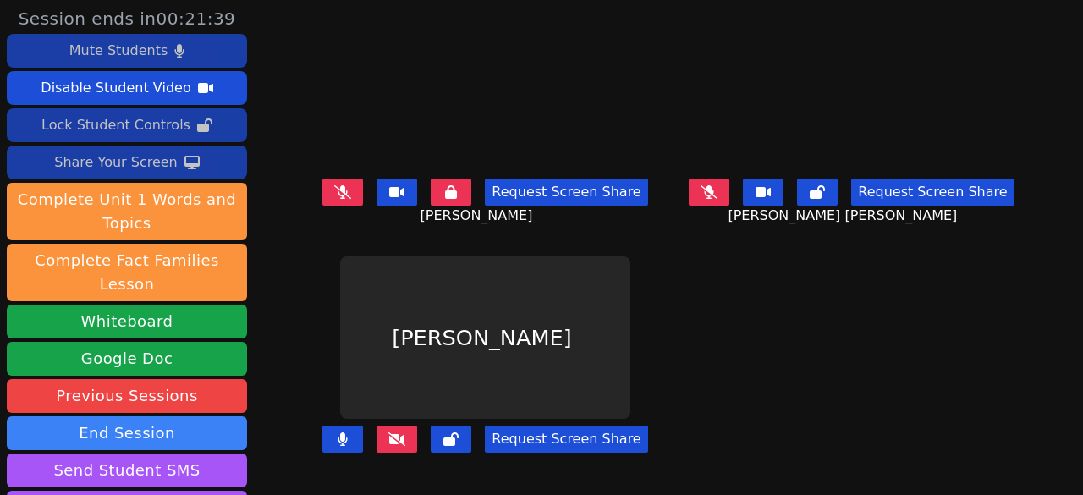
scroll to position [13, 0]
click at [537, 426] on button "Request Screen Share" at bounding box center [566, 439] width 163 height 27
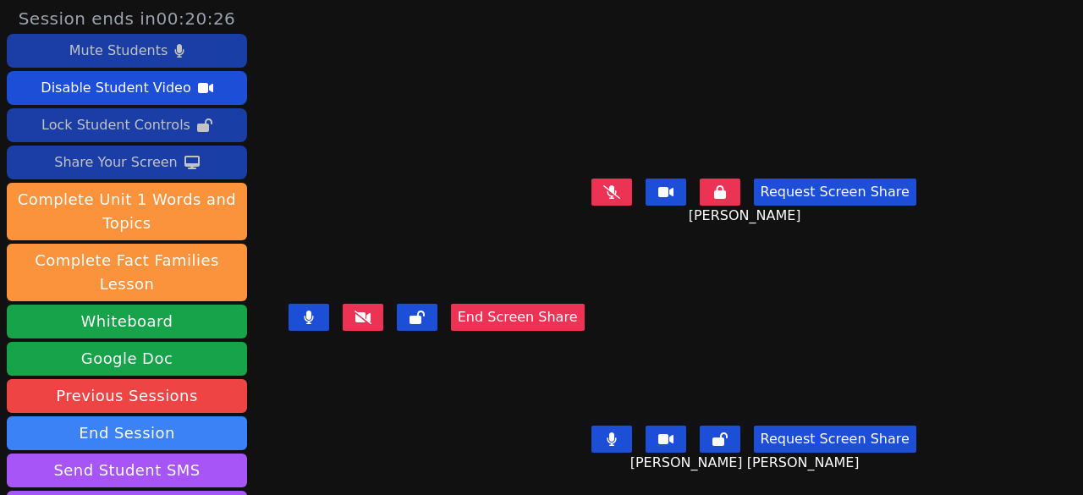
click at [616, 444] on icon at bounding box center [611, 440] width 9 height 14
drag, startPoint x: 824, startPoint y: 441, endPoint x: 815, endPoint y: 442, distance: 8.5
click at [728, 442] on icon at bounding box center [720, 440] width 15 height 14
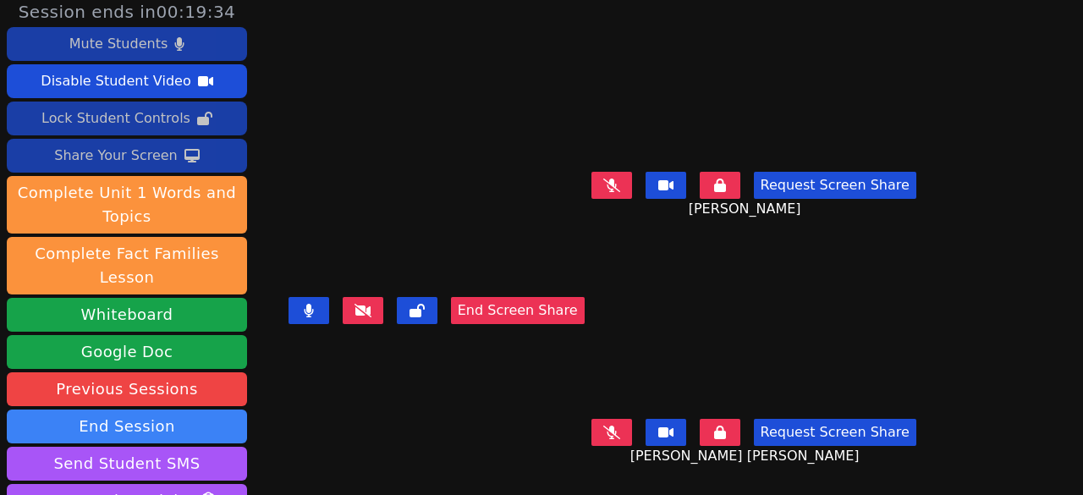
scroll to position [0, 0]
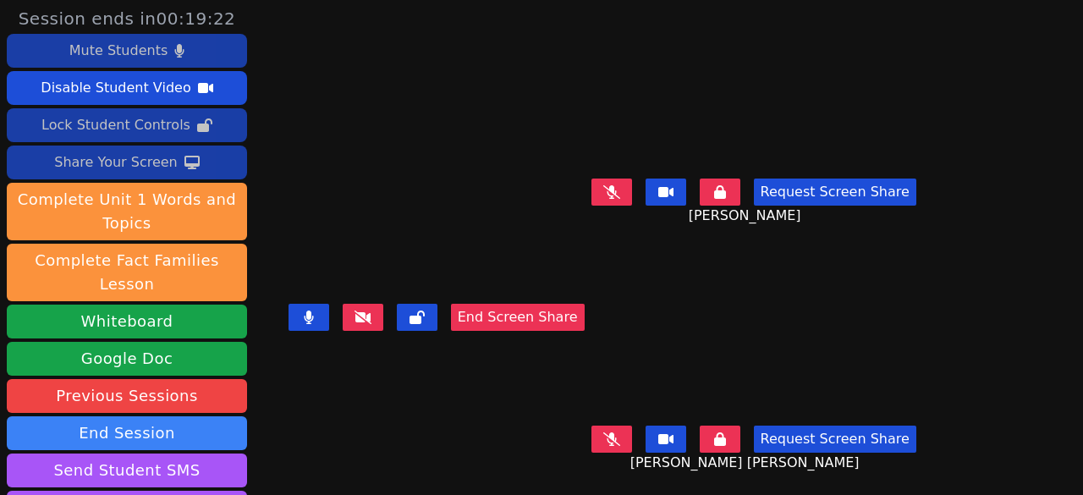
click at [741, 193] on button at bounding box center [720, 192] width 41 height 27
click at [310, 196] on video at bounding box center [437, 213] width 254 height 167
click at [313, 324] on icon at bounding box center [308, 318] width 9 height 14
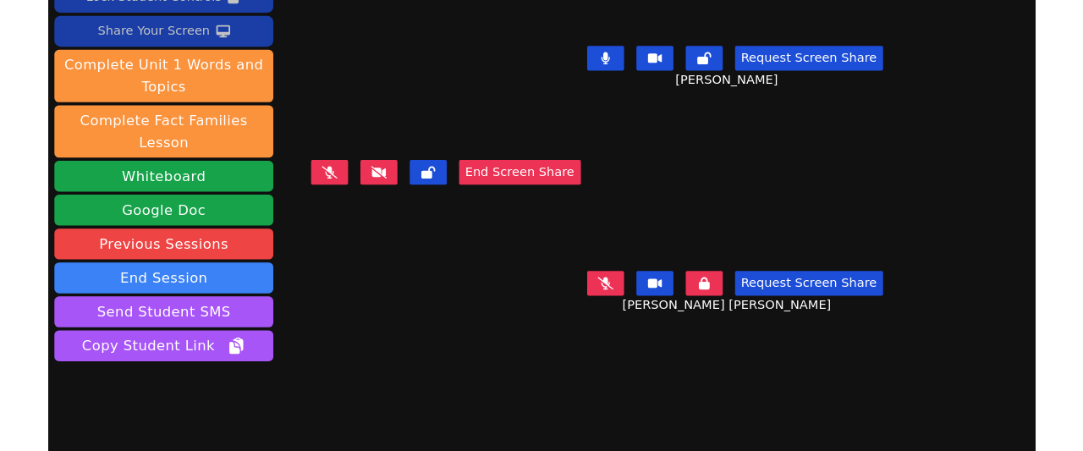
scroll to position [66, 0]
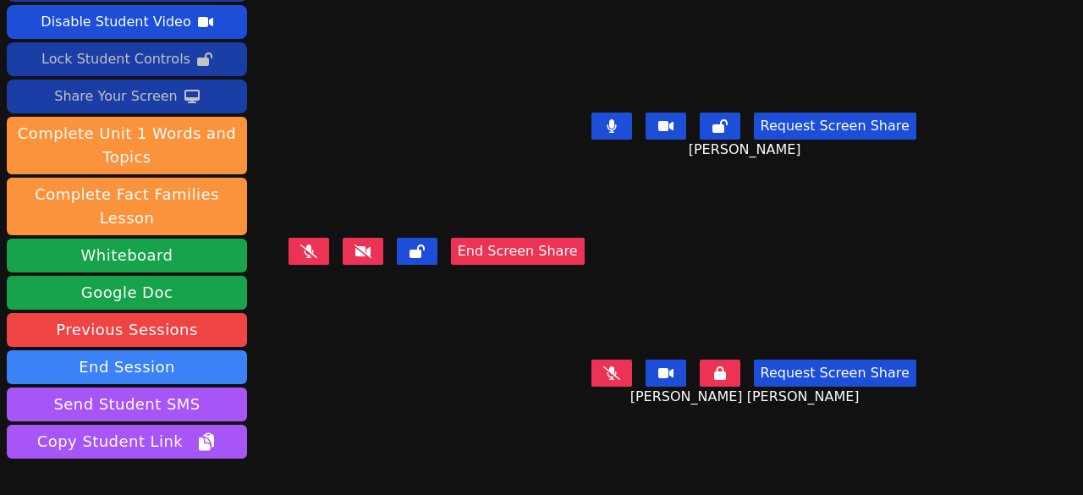
click at [507, 265] on button "End Screen Share" at bounding box center [518, 251] width 134 height 27
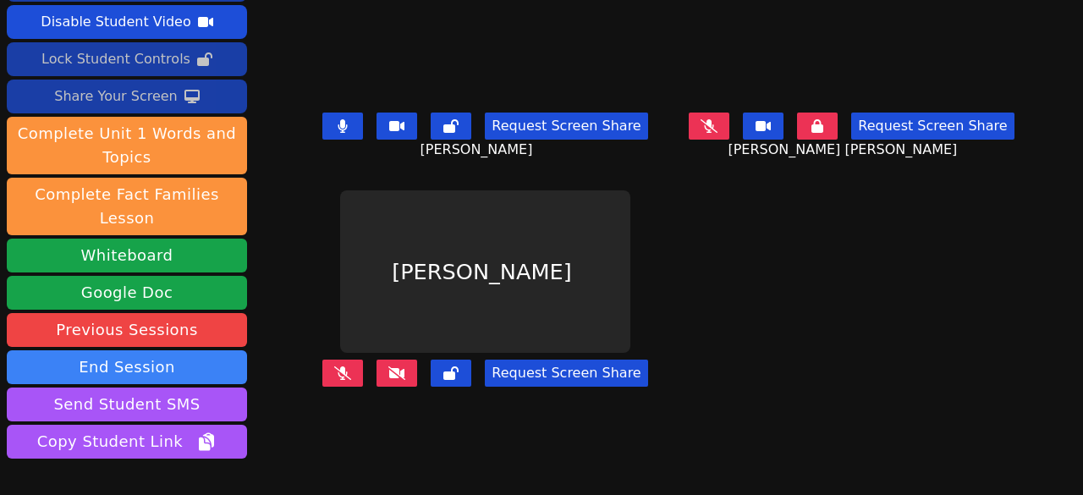
click at [90, 96] on div "Share Your Screen" at bounding box center [116, 96] width 124 height 27
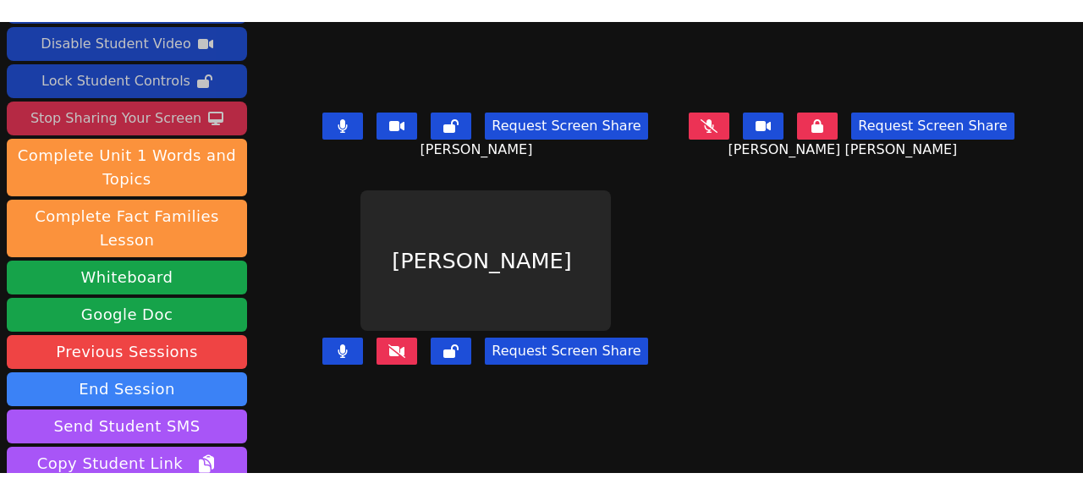
scroll to position [25, 0]
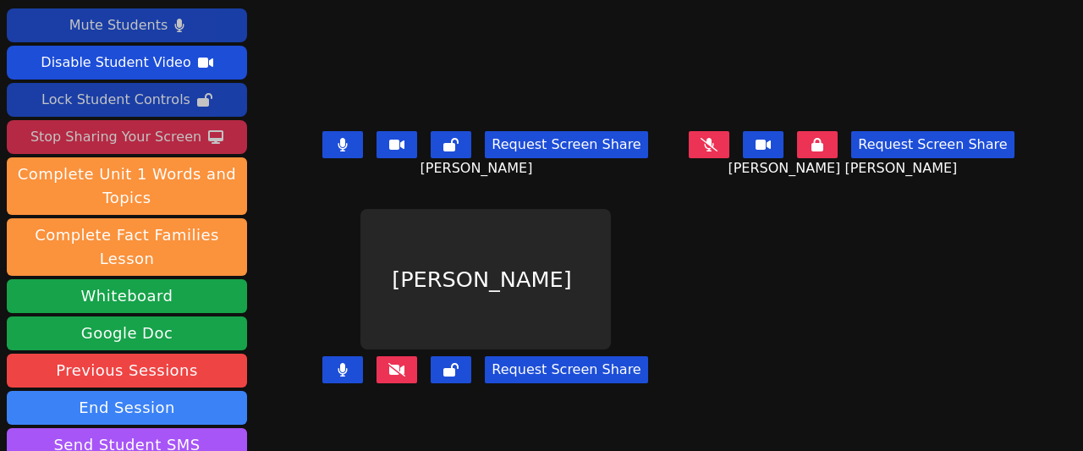
click at [94, 130] on div "Stop Sharing Your Screen" at bounding box center [115, 137] width 171 height 27
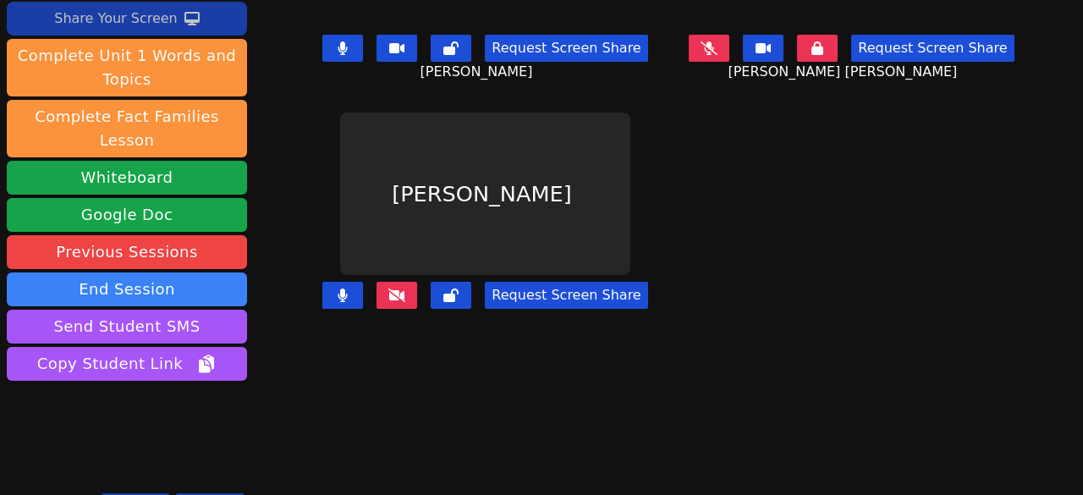
scroll to position [151, 0]
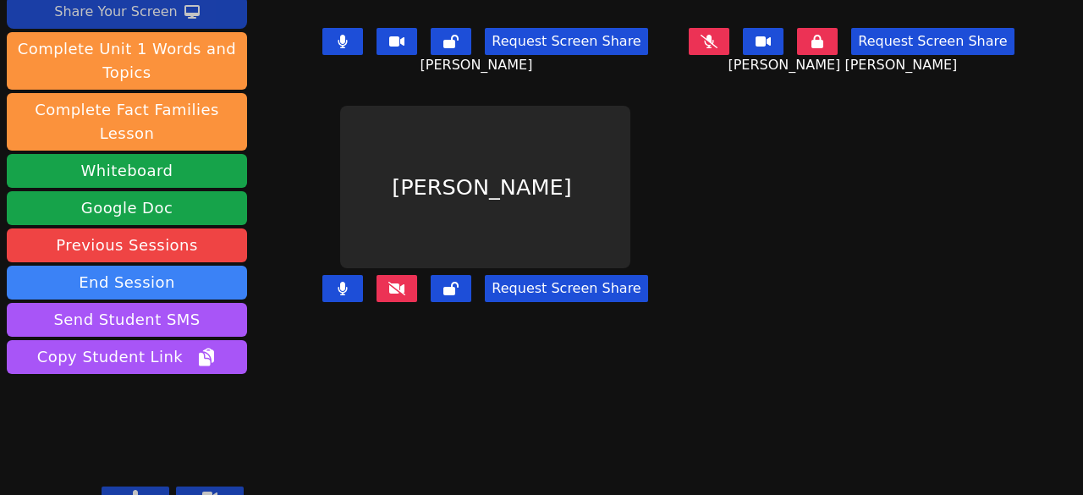
click at [363, 275] on button at bounding box center [342, 288] width 41 height 27
click at [359, 28] on button at bounding box center [342, 41] width 41 height 27
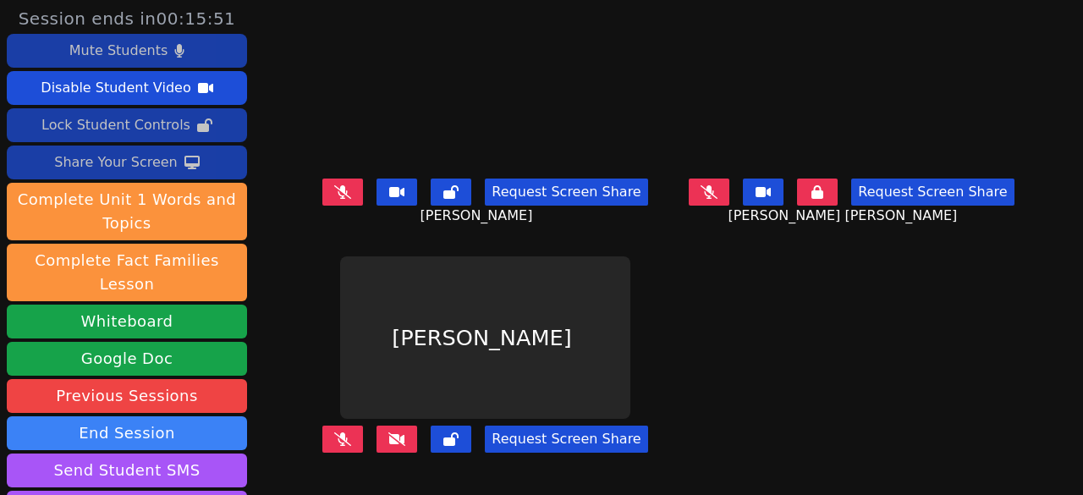
click at [415, 443] on button at bounding box center [397, 439] width 41 height 27
click at [398, 435] on icon at bounding box center [397, 440] width 17 height 14
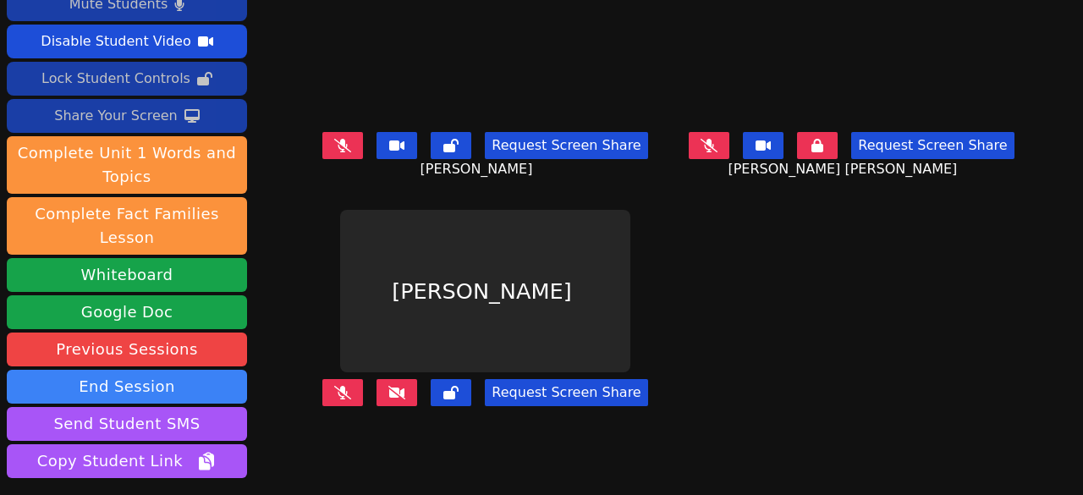
scroll to position [85, 0]
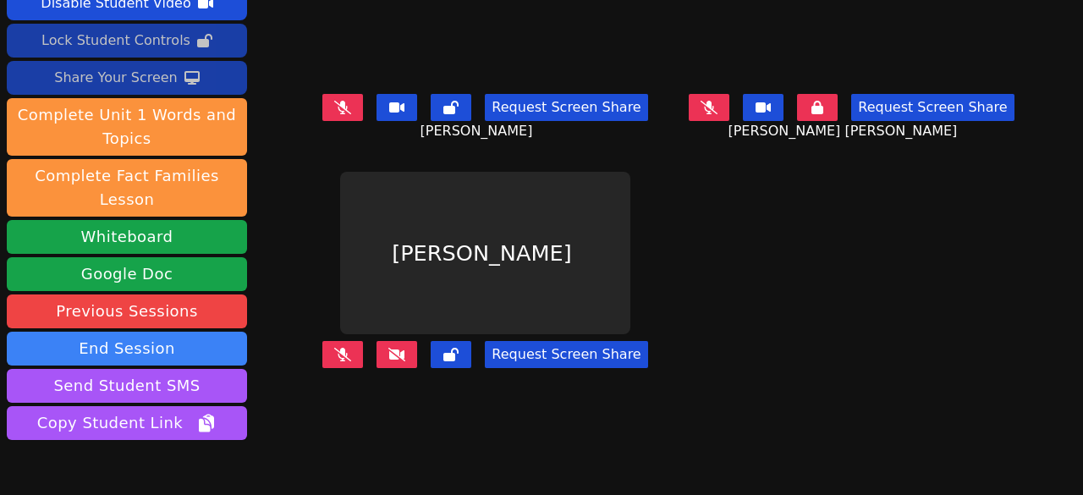
click at [813, 99] on button at bounding box center [817, 107] width 41 height 27
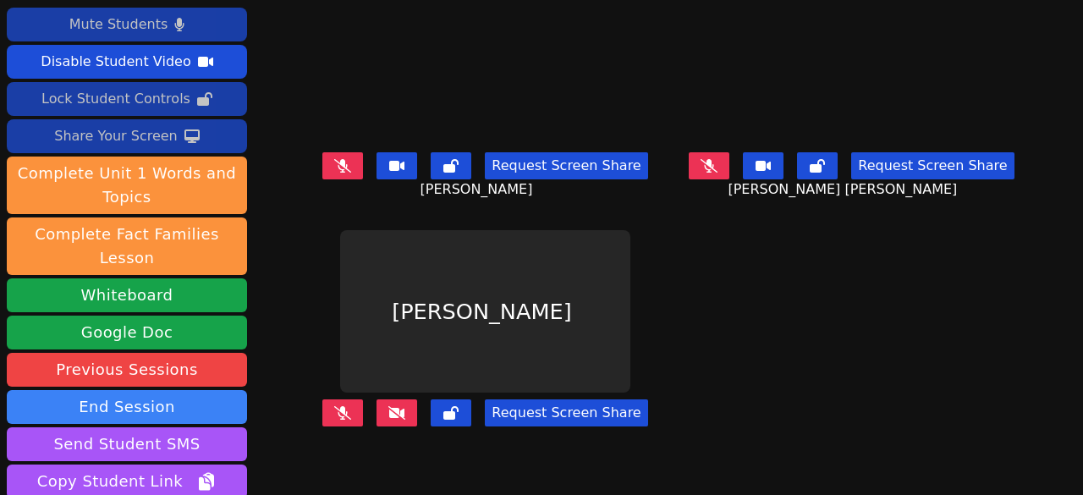
scroll to position [0, 0]
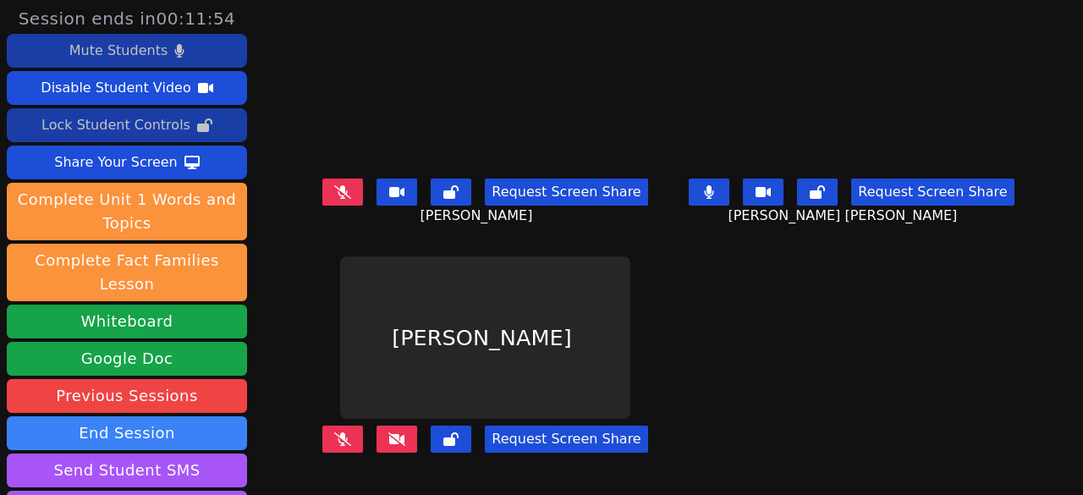
click at [689, 184] on button at bounding box center [709, 192] width 41 height 27
click at [810, 185] on icon at bounding box center [817, 192] width 15 height 14
click at [816, 202] on button at bounding box center [817, 192] width 41 height 27
click at [708, 188] on button at bounding box center [709, 192] width 41 height 27
click at [691, 194] on button at bounding box center [709, 192] width 41 height 27
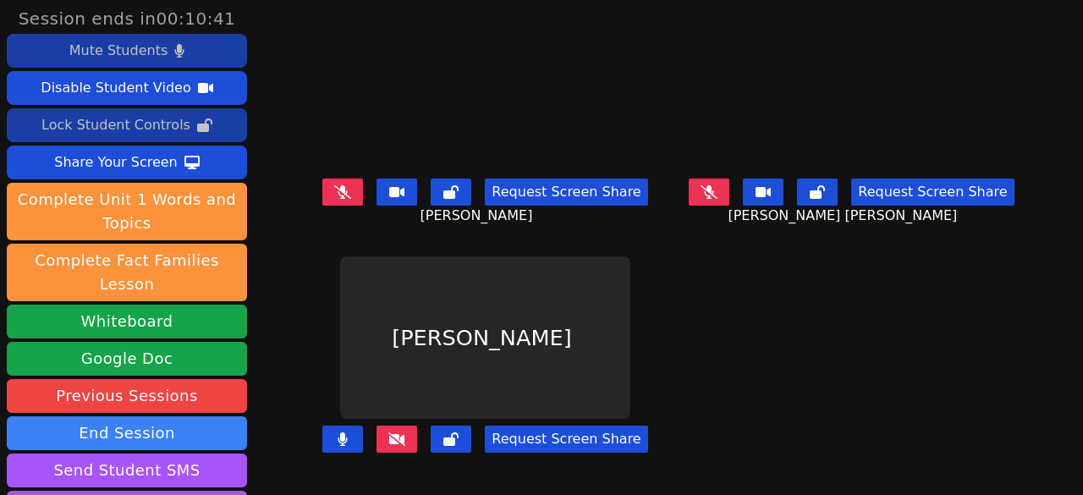
click at [701, 196] on icon at bounding box center [709, 192] width 17 height 14
click at [705, 192] on icon at bounding box center [709, 192] width 9 height 14
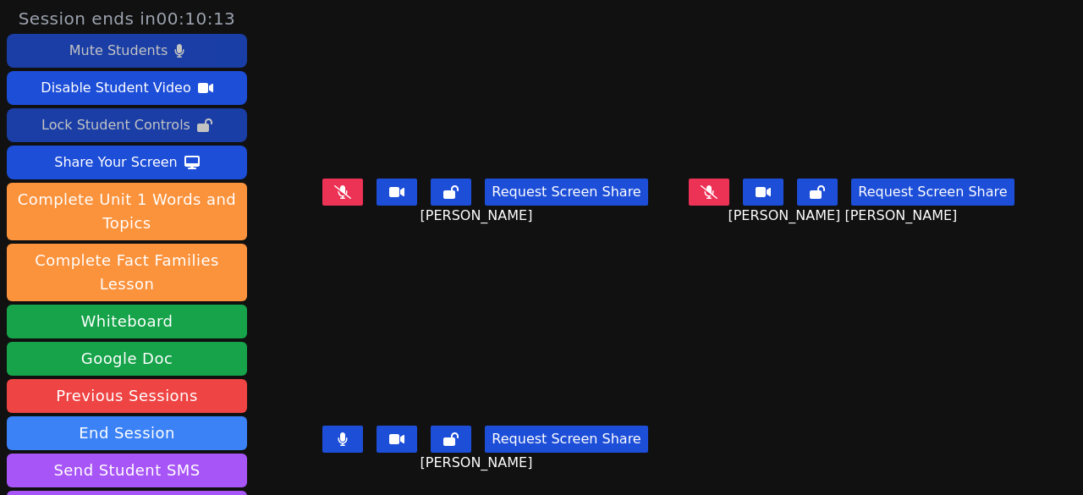
drag, startPoint x: 361, startPoint y: 431, endPoint x: 468, endPoint y: 429, distance: 107.5
click at [361, 431] on button at bounding box center [342, 439] width 41 height 27
drag, startPoint x: 360, startPoint y: 439, endPoint x: 400, endPoint y: 424, distance: 43.4
click at [359, 438] on button at bounding box center [342, 439] width 41 height 27
click at [459, 435] on icon at bounding box center [451, 440] width 15 height 14
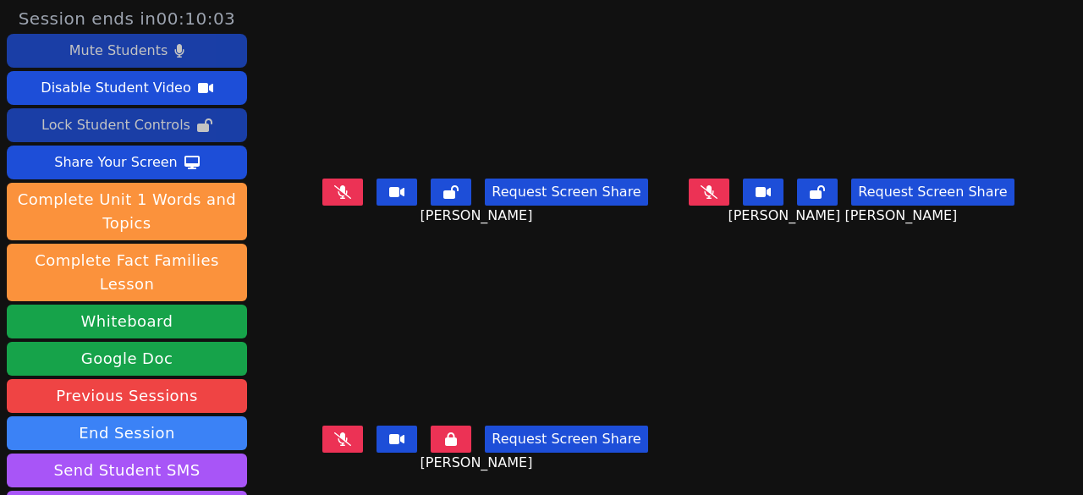
click at [821, 180] on button at bounding box center [817, 192] width 41 height 27
click at [349, 173] on div "Request Screen Share Loveina Flores" at bounding box center [485, 206] width 353 height 68
drag, startPoint x: 352, startPoint y: 187, endPoint x: 367, endPoint y: 188, distance: 15.3
click at [348, 187] on icon at bounding box center [343, 192] width 10 height 14
click at [457, 191] on icon at bounding box center [451, 192] width 15 height 14
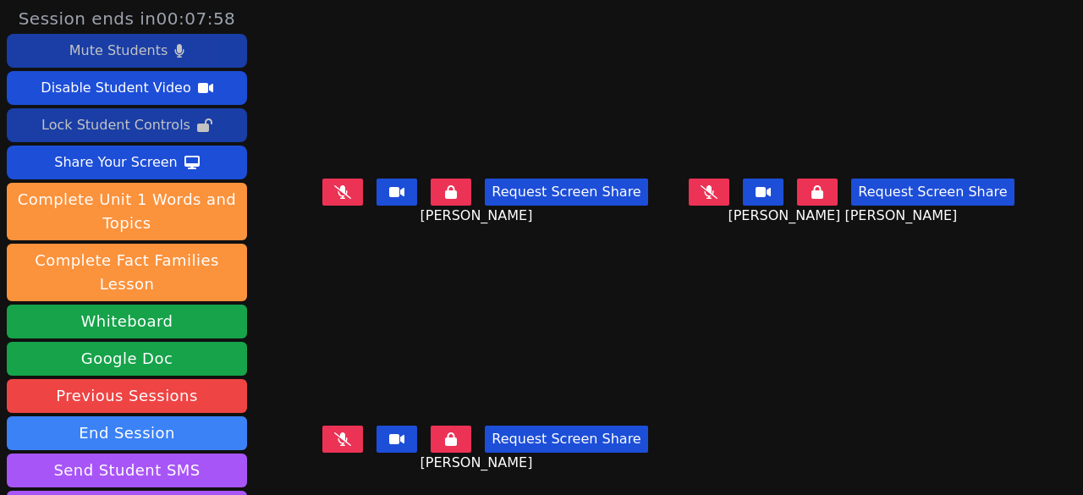
click at [805, 184] on button at bounding box center [817, 192] width 41 height 27
click at [703, 149] on div "Jo Ann Tobor Request Screen Share Jo Ann Tobor" at bounding box center [851, 124] width 353 height 248
click at [704, 195] on icon at bounding box center [709, 192] width 17 height 14
drag, startPoint x: 697, startPoint y: 181, endPoint x: 748, endPoint y: 187, distance: 51.1
click at [698, 182] on button at bounding box center [709, 192] width 41 height 27
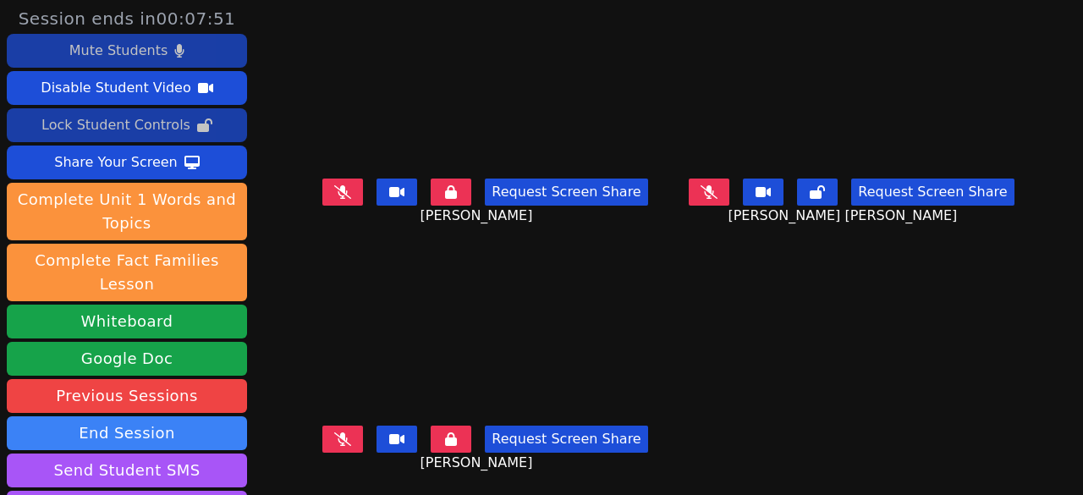
click at [797, 198] on button at bounding box center [817, 192] width 41 height 27
click at [804, 181] on button at bounding box center [817, 192] width 41 height 27
click at [709, 191] on button at bounding box center [709, 192] width 41 height 27
click at [709, 186] on button at bounding box center [709, 192] width 41 height 27
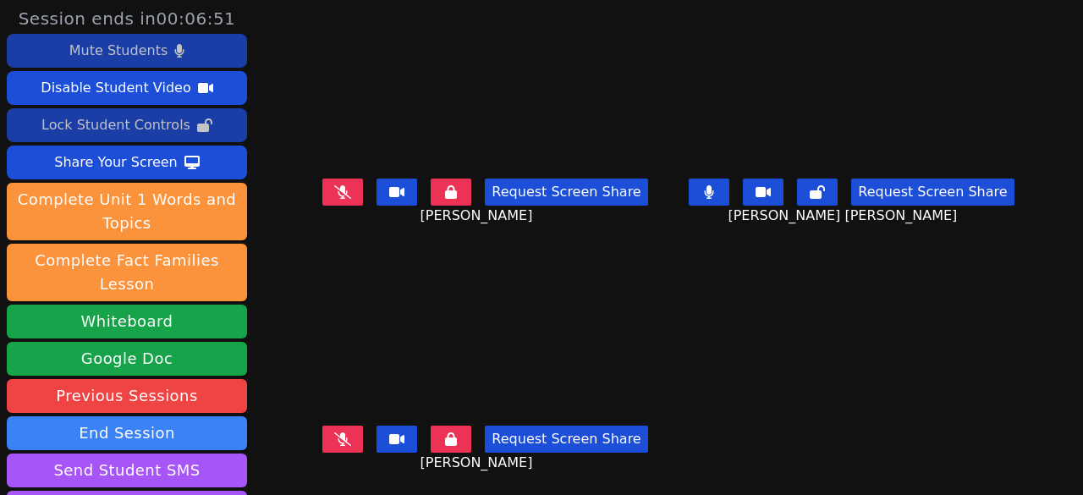
click at [819, 196] on button at bounding box center [817, 192] width 41 height 27
drag, startPoint x: 450, startPoint y: 192, endPoint x: 479, endPoint y: 309, distance: 120.3
click at [450, 192] on button at bounding box center [451, 192] width 41 height 27
click at [470, 448] on button at bounding box center [451, 439] width 41 height 27
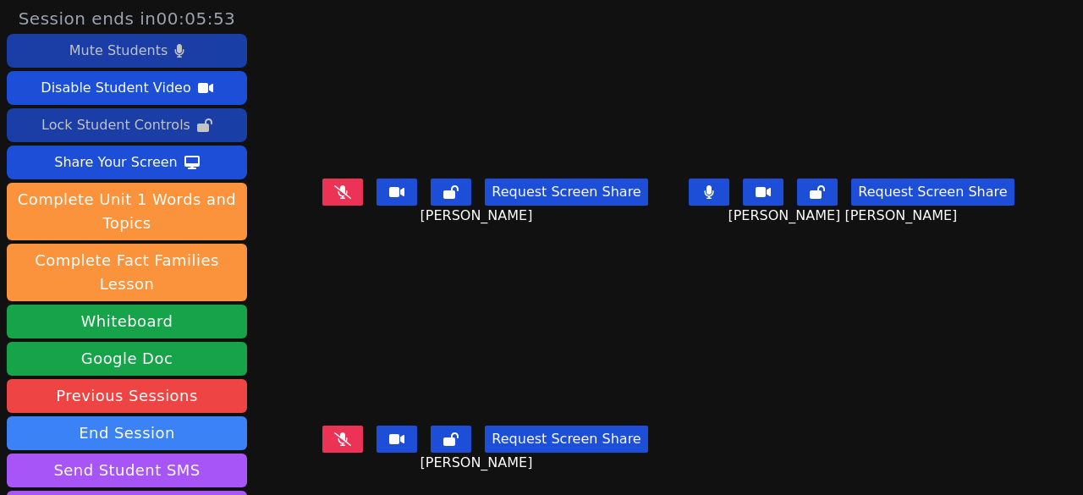
scroll to position [13, 0]
click at [711, 179] on button at bounding box center [709, 192] width 41 height 27
click at [350, 437] on button at bounding box center [342, 439] width 41 height 27
click at [356, 426] on button at bounding box center [342, 439] width 41 height 27
click at [350, 185] on icon at bounding box center [342, 192] width 17 height 14
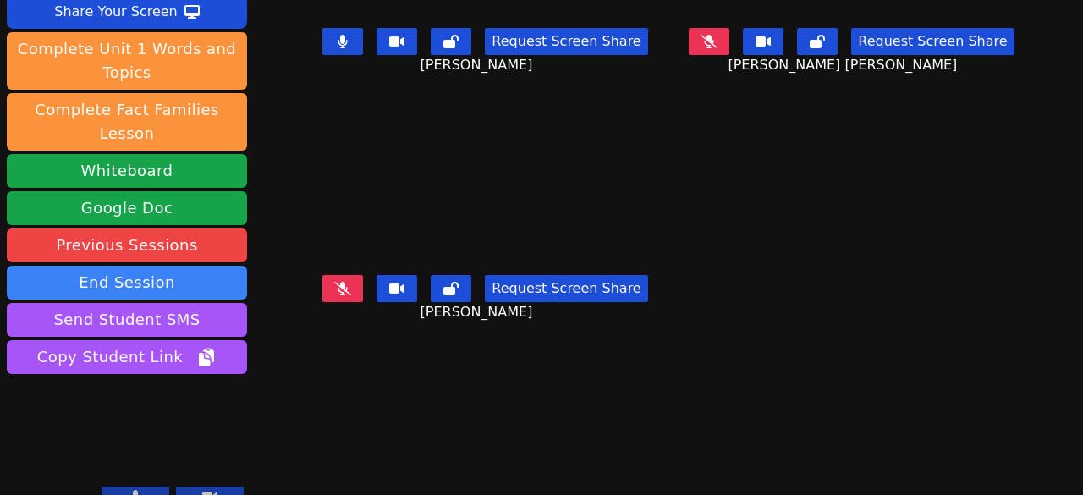
scroll to position [0, 0]
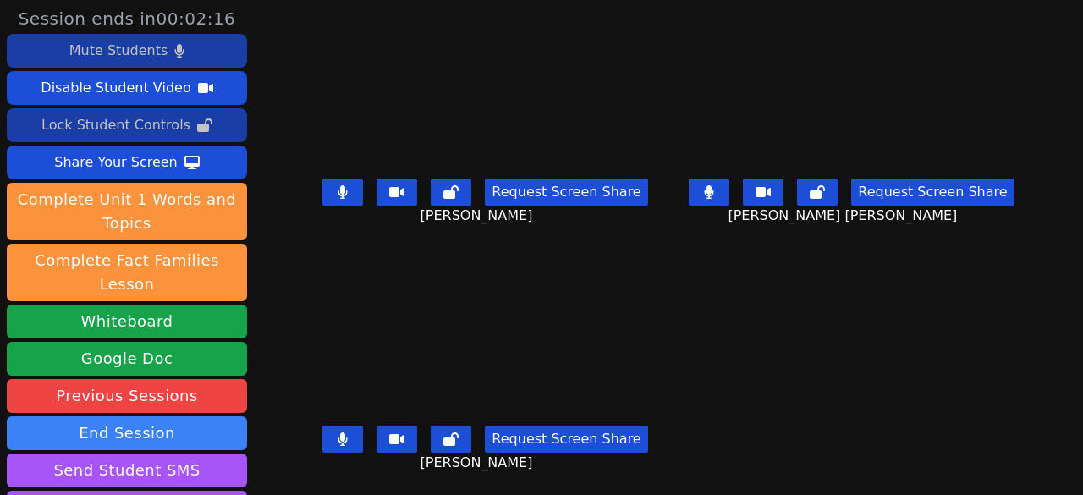
click at [357, 192] on button at bounding box center [342, 192] width 41 height 27
click at [705, 189] on icon at bounding box center [709, 192] width 9 height 14
click at [345, 438] on icon at bounding box center [343, 440] width 9 height 14
click at [360, 179] on button at bounding box center [342, 192] width 41 height 27
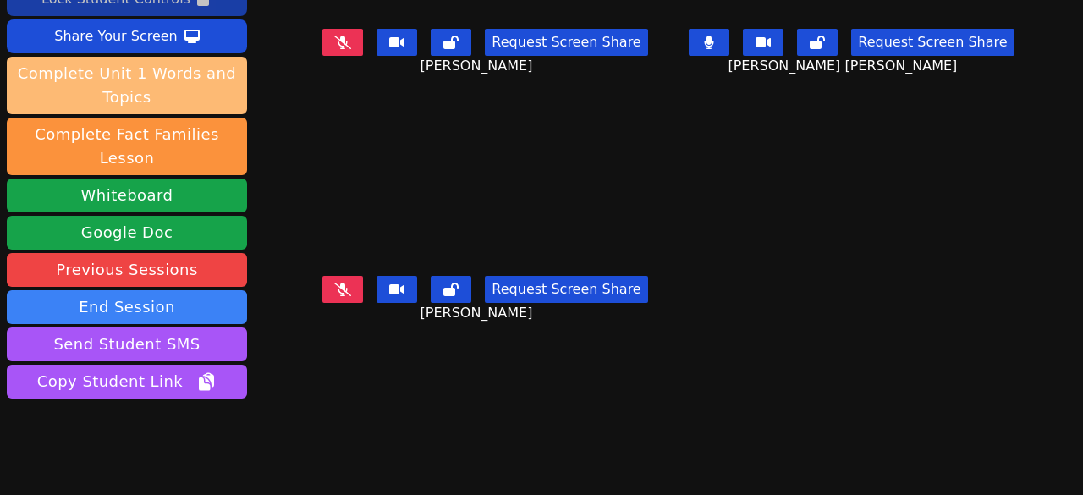
scroll to position [151, 0]
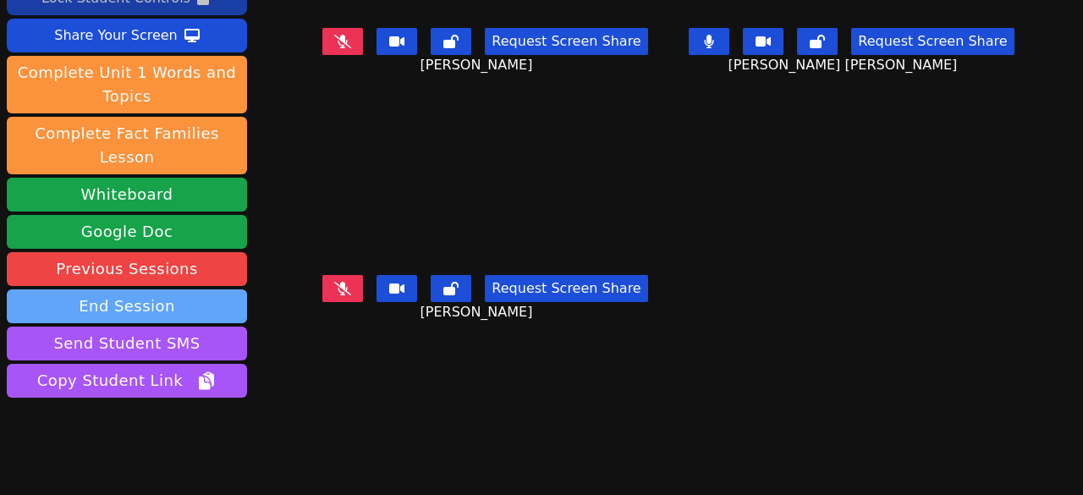
click at [135, 289] on button "End Session" at bounding box center [127, 306] width 240 height 34
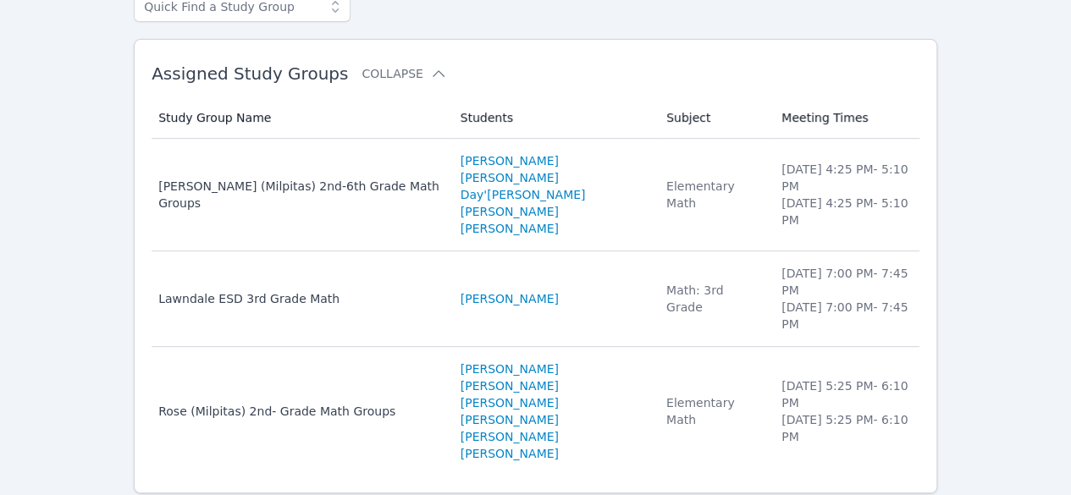
scroll to position [56, 0]
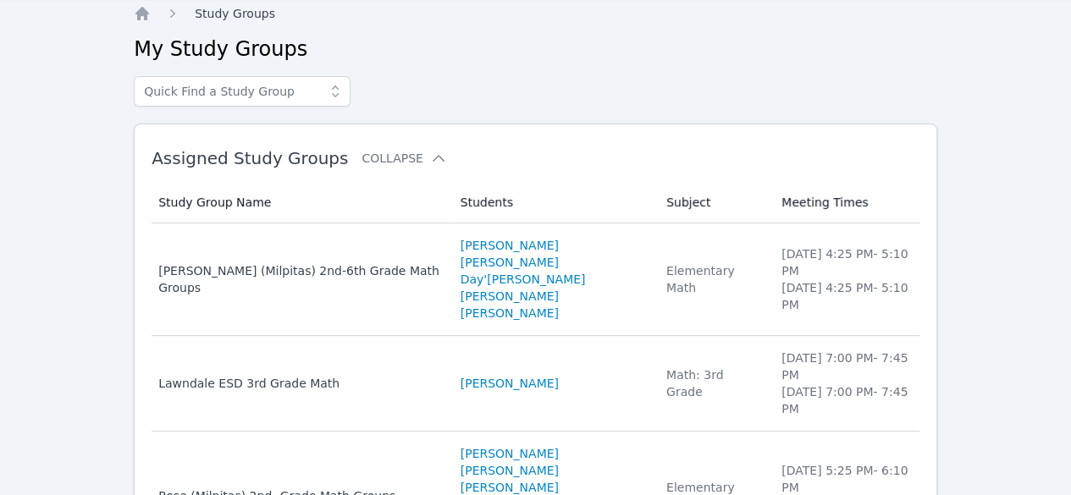
click at [220, 20] on span "Study Groups" at bounding box center [235, 14] width 80 height 14
click at [137, 13] on icon "Breadcrumb" at bounding box center [142, 14] width 14 height 14
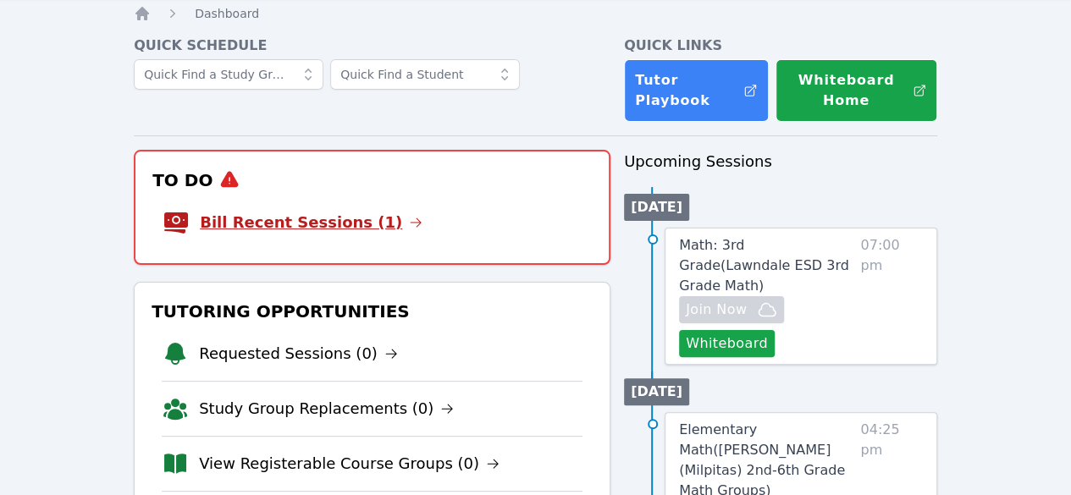
click at [269, 227] on link "Bill Recent Sessions (1)" at bounding box center [311, 223] width 223 height 24
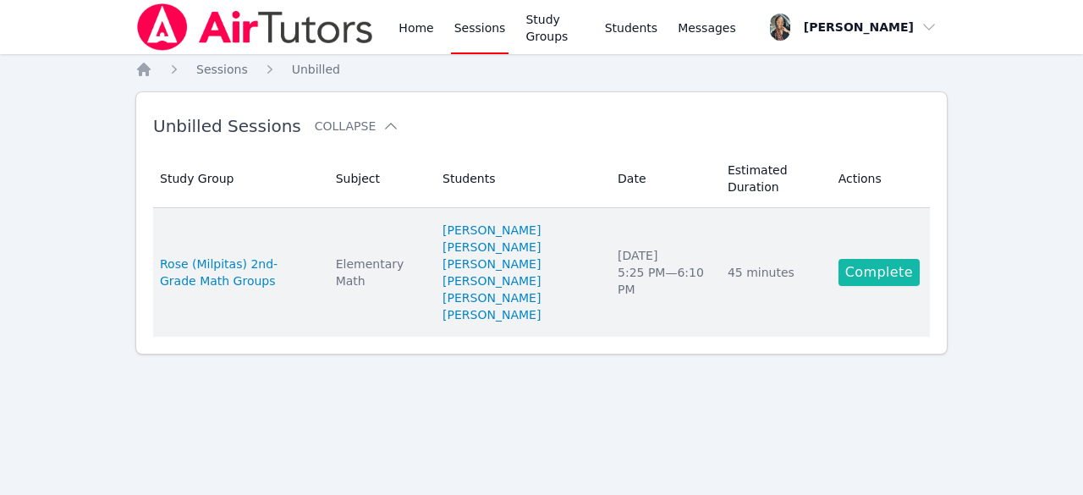
click at [879, 277] on link "Complete" at bounding box center [879, 272] width 81 height 27
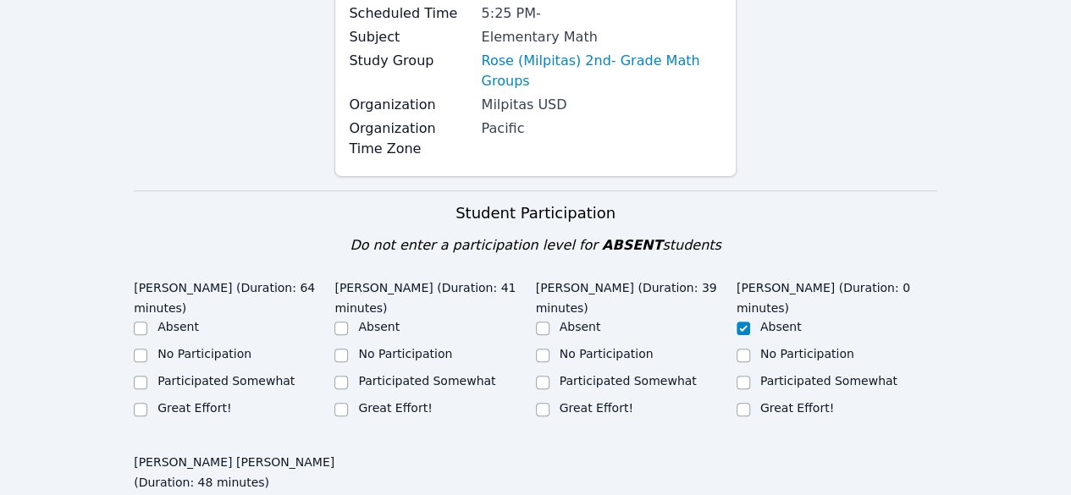
scroll to position [423, 0]
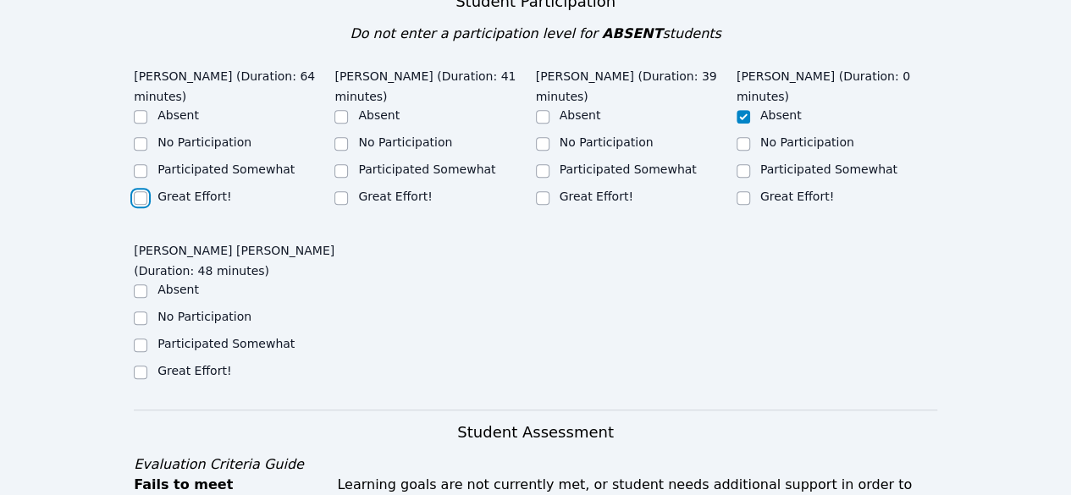
click at [139, 191] on input "Great Effort!" at bounding box center [141, 198] width 14 height 14
checkbox input "true"
click at [348, 204] on div "Great Effort!" at bounding box center [434, 198] width 201 height 20
drag, startPoint x: 344, startPoint y: 197, endPoint x: 393, endPoint y: 187, distance: 49.3
click at [344, 197] on input "Great Effort!" at bounding box center [341, 198] width 14 height 14
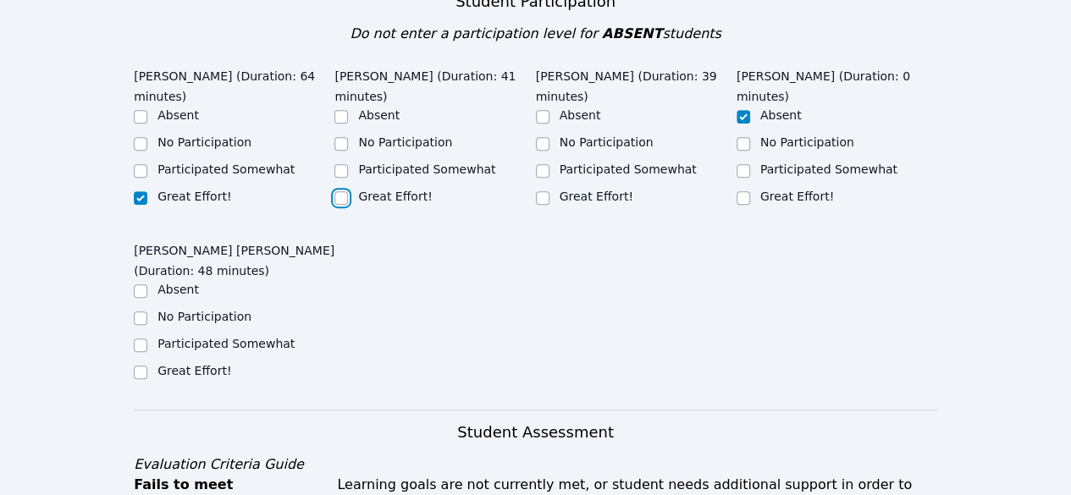
checkbox input "true"
click at [547, 191] on input "Great Effort!" at bounding box center [543, 198] width 14 height 14
checkbox input "true"
click at [135, 366] on input "Great Effort!" at bounding box center [141, 373] width 14 height 14
checkbox input "true"
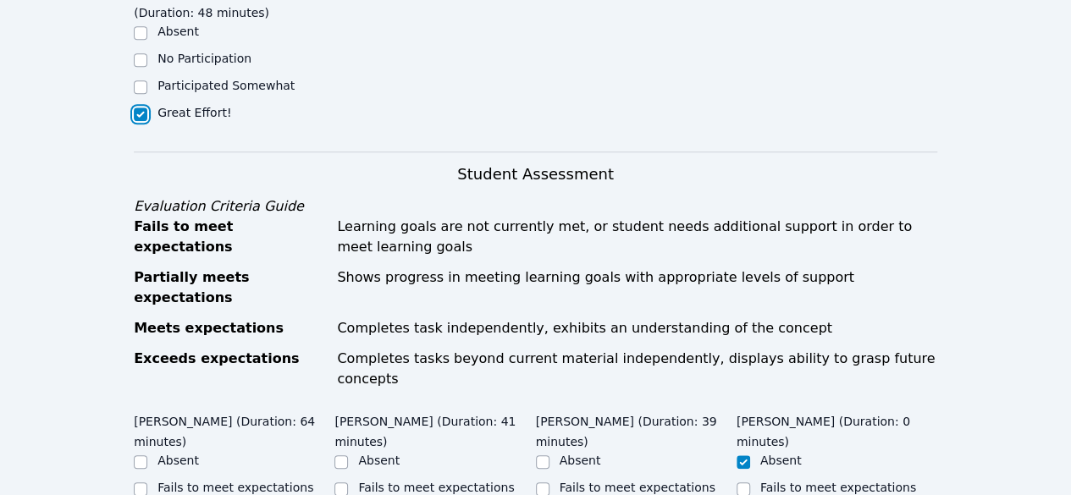
scroll to position [846, 0]
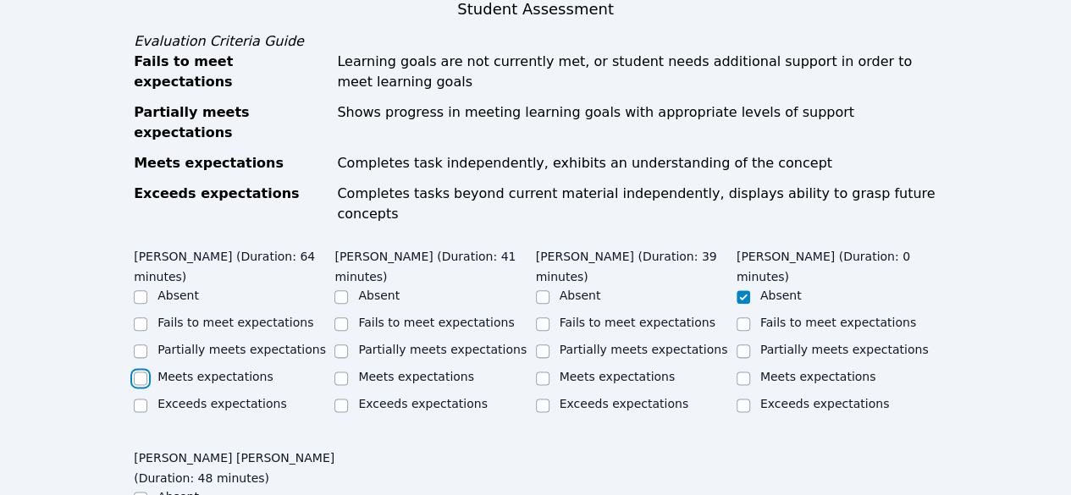
click at [142, 372] on input "Meets expectations" at bounding box center [141, 379] width 14 height 14
checkbox input "true"
click at [346, 372] on input "Meets expectations" at bounding box center [341, 379] width 14 height 14
checkbox input "true"
click at [547, 368] on div at bounding box center [543, 378] width 14 height 20
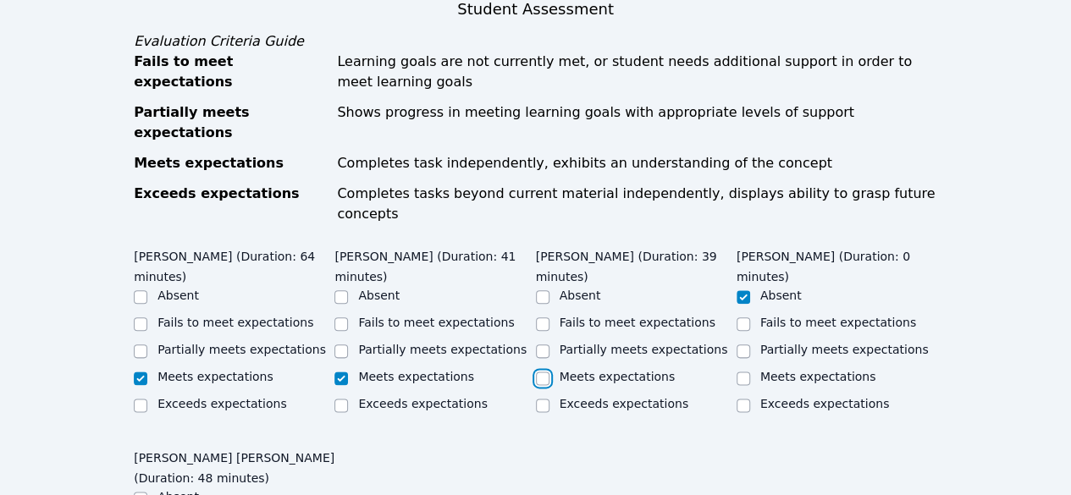
click at [547, 372] on input "Meets expectations" at bounding box center [543, 379] width 14 height 14
checkbox input "true"
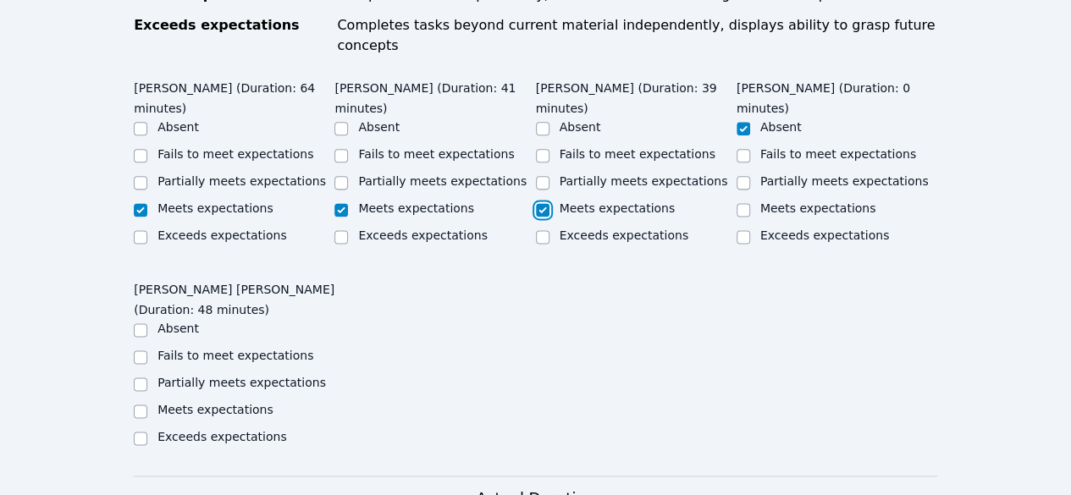
scroll to position [1016, 0]
click at [140, 404] on input "Meets expectations" at bounding box center [141, 411] width 14 height 14
checkbox input "true"
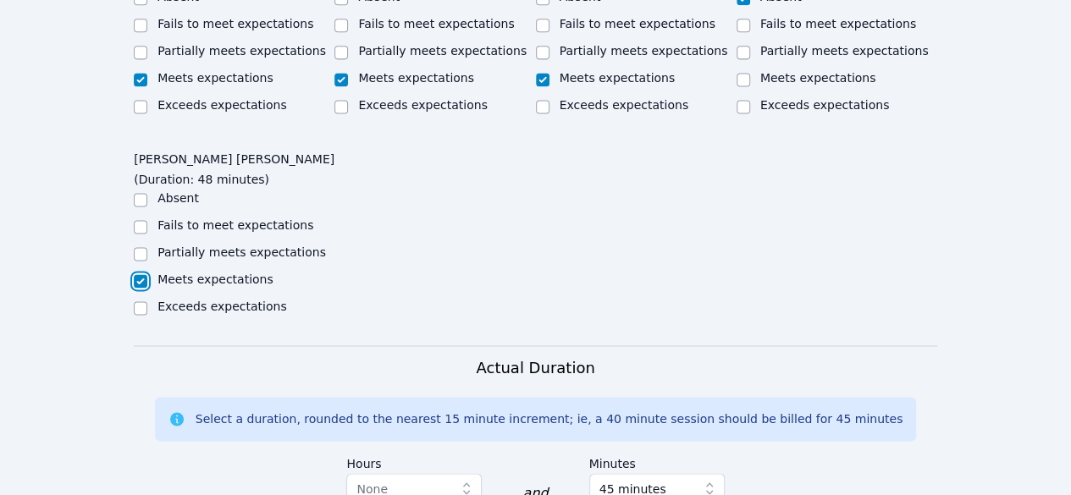
scroll to position [1354, 0]
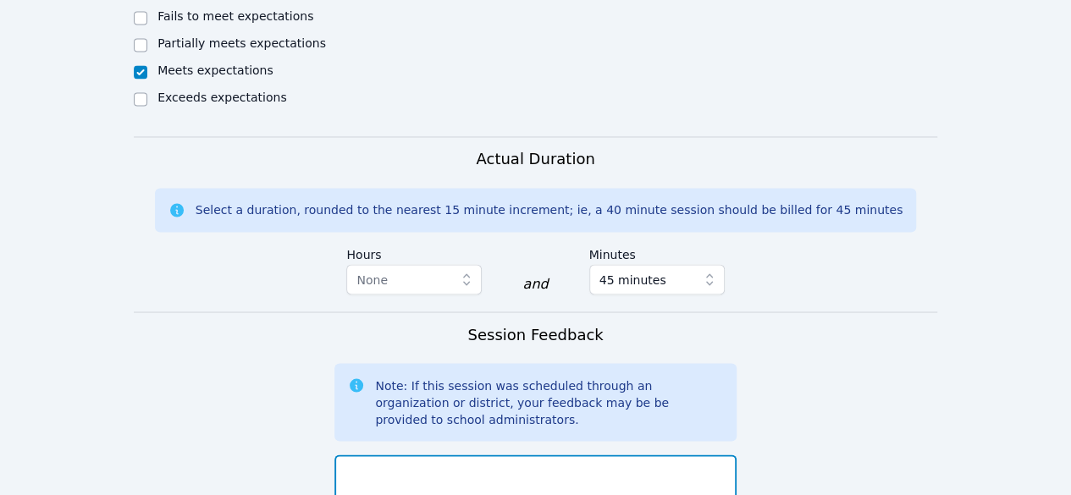
click at [450, 455] on textarea at bounding box center [534, 500] width 401 height 91
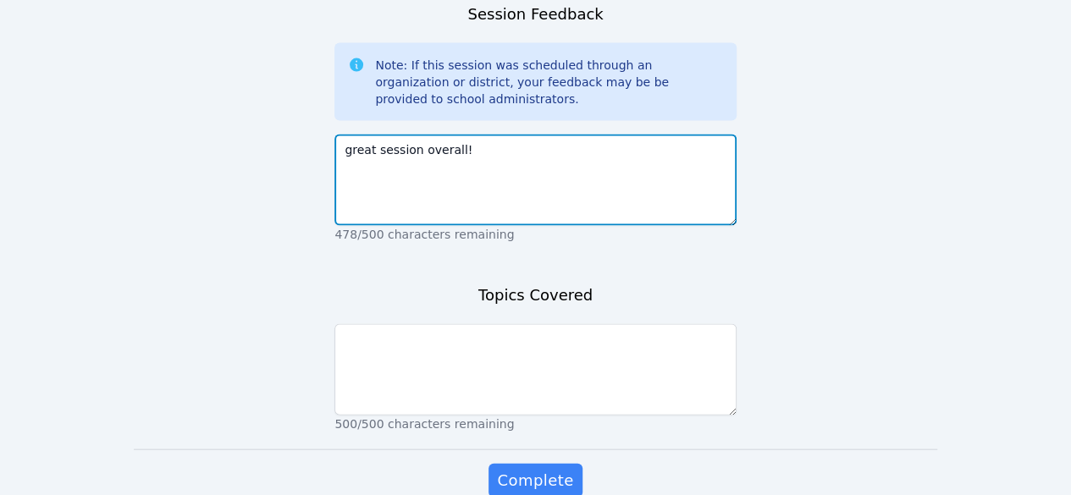
type textarea "great session overall!"
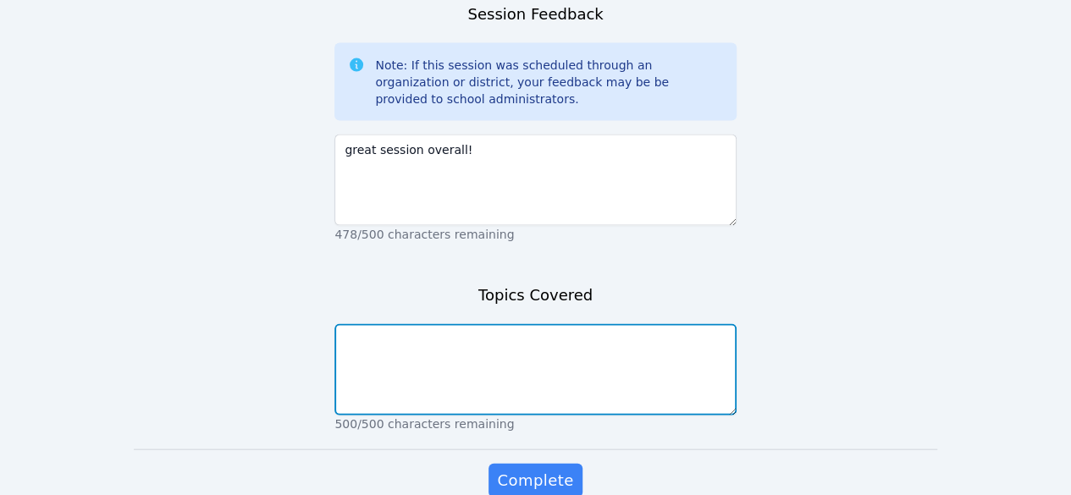
click at [493, 324] on textarea at bounding box center [534, 369] width 401 height 91
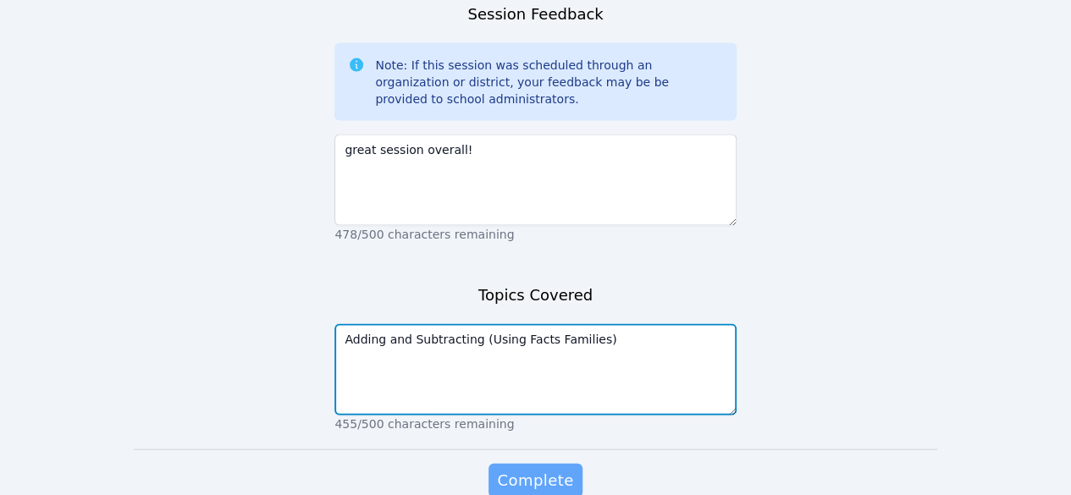
type textarea "Adding and Subtracting (Using Facts Families)"
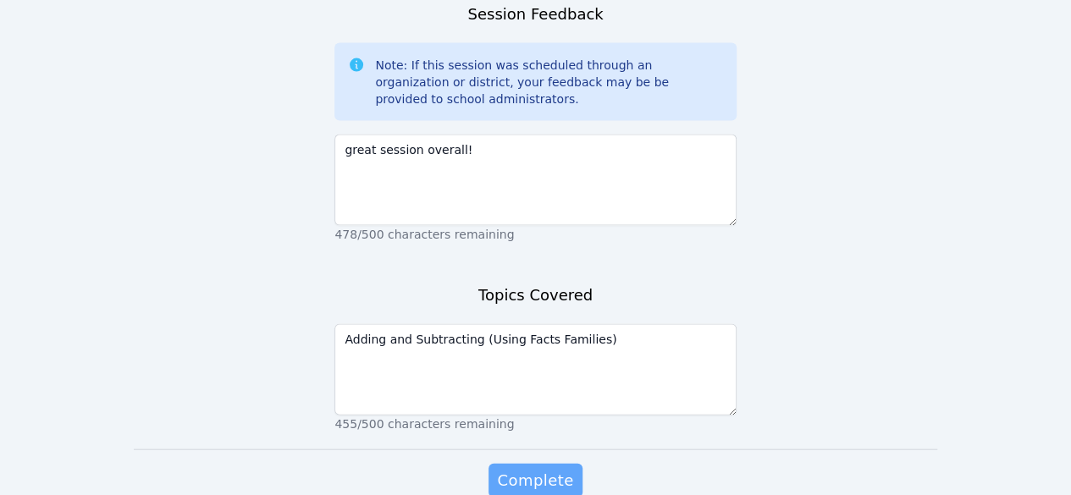
click at [531, 469] on span "Complete" at bounding box center [535, 481] width 76 height 24
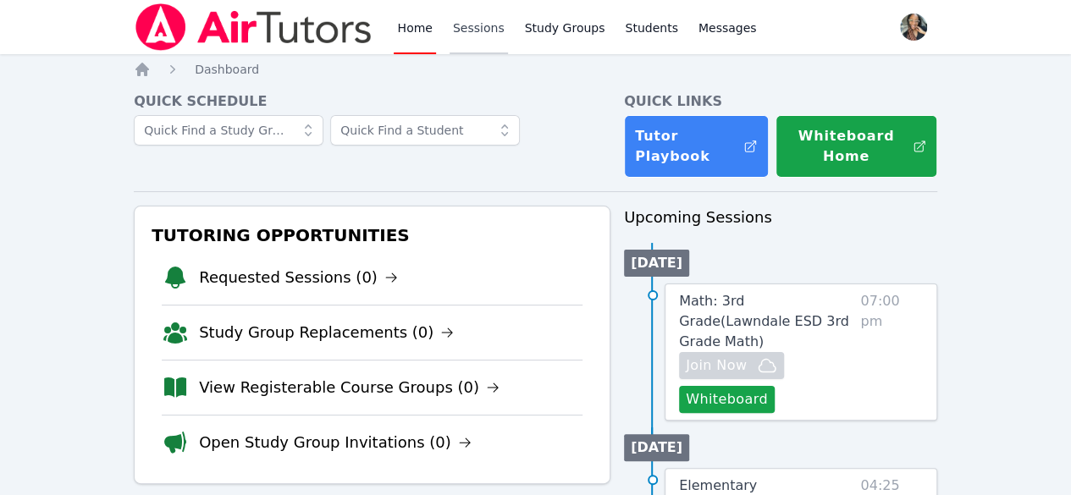
click at [470, 18] on link "Sessions" at bounding box center [478, 27] width 58 height 54
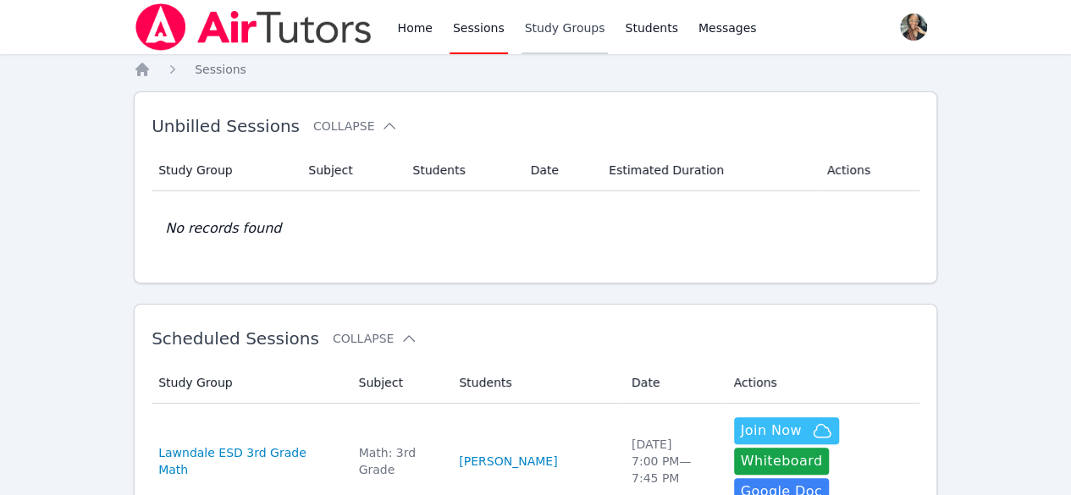
click at [521, 30] on link "Study Groups" at bounding box center [564, 27] width 87 height 54
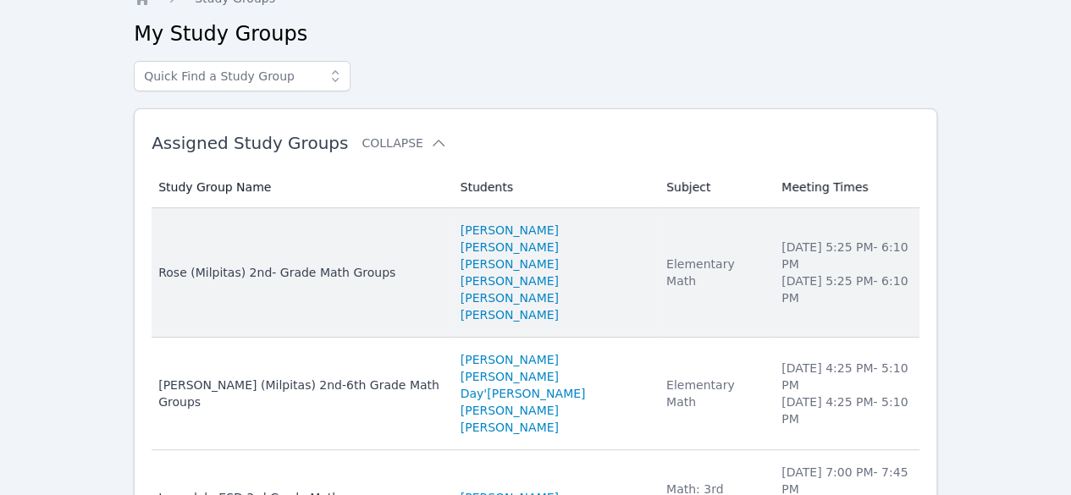
scroll to position [141, 0]
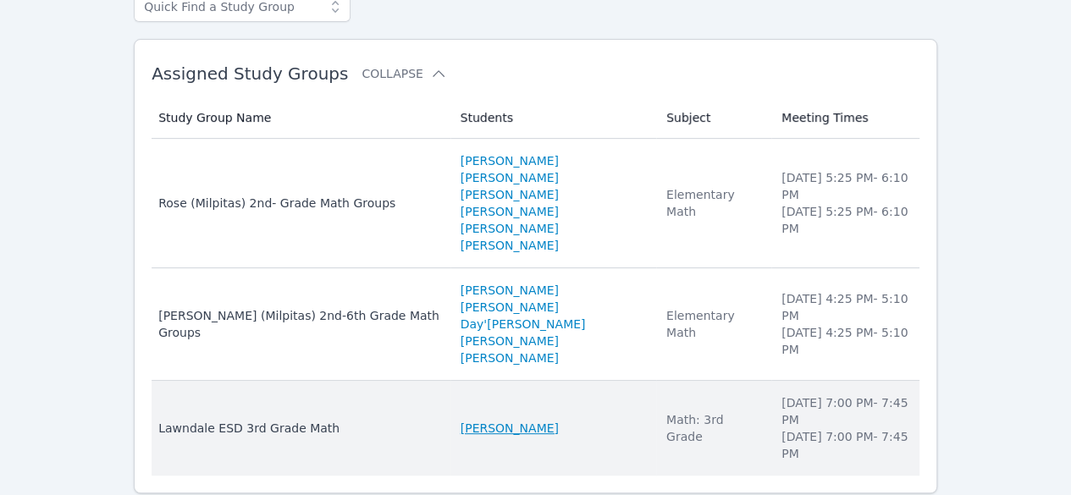
click at [486, 420] on link "Gael Rodriguez" at bounding box center [509, 428] width 98 height 17
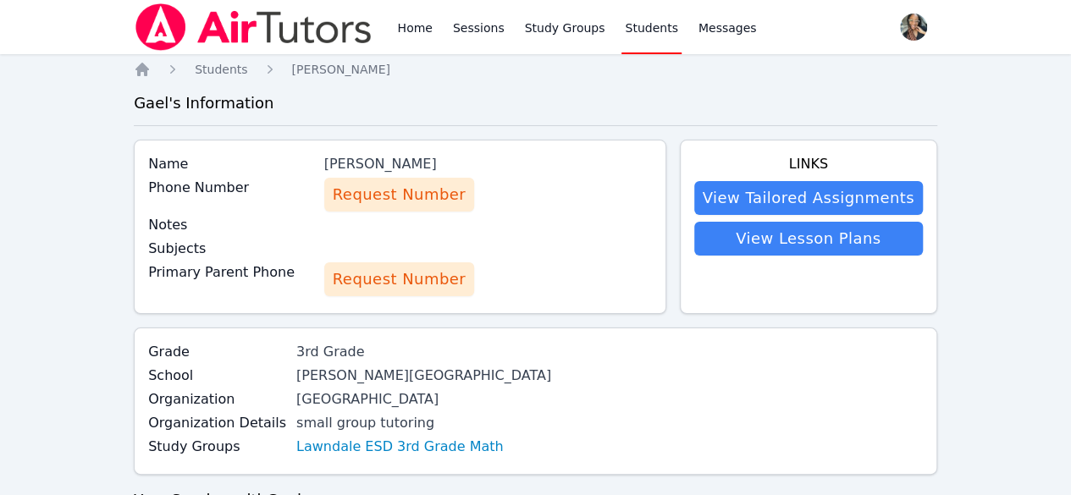
click at [770, 234] on link "View Lesson Plans" at bounding box center [808, 239] width 229 height 34
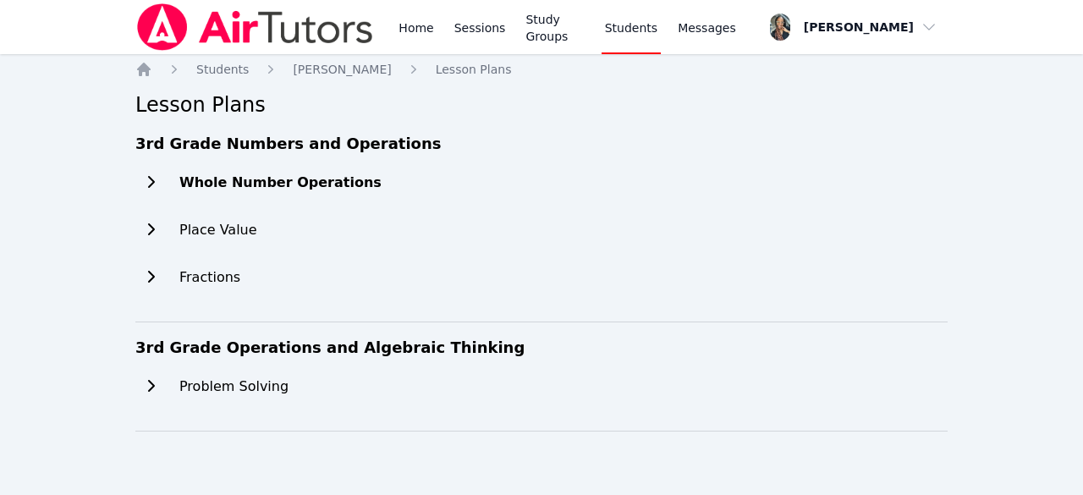
click at [152, 179] on icon at bounding box center [150, 182] width 17 height 14
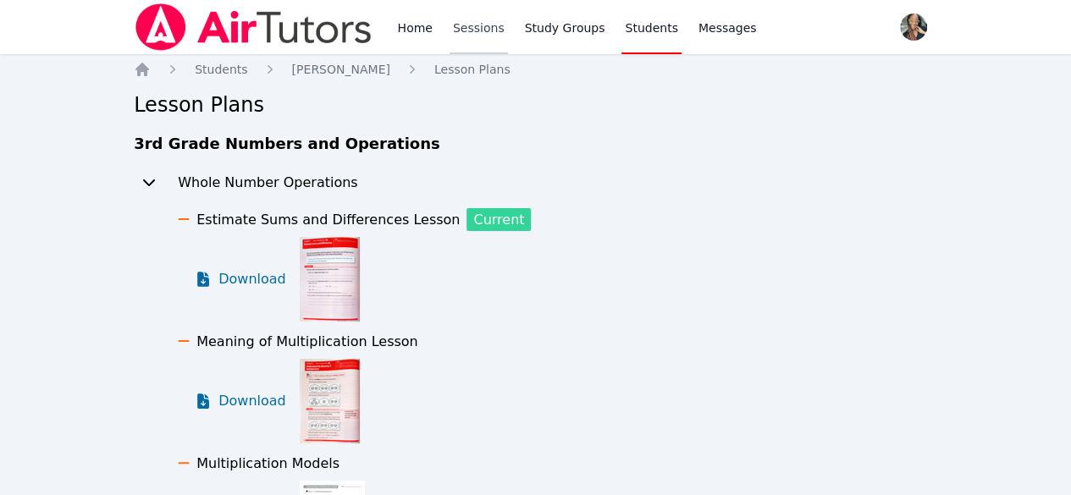
click at [467, 25] on link "Sessions" at bounding box center [478, 27] width 58 height 54
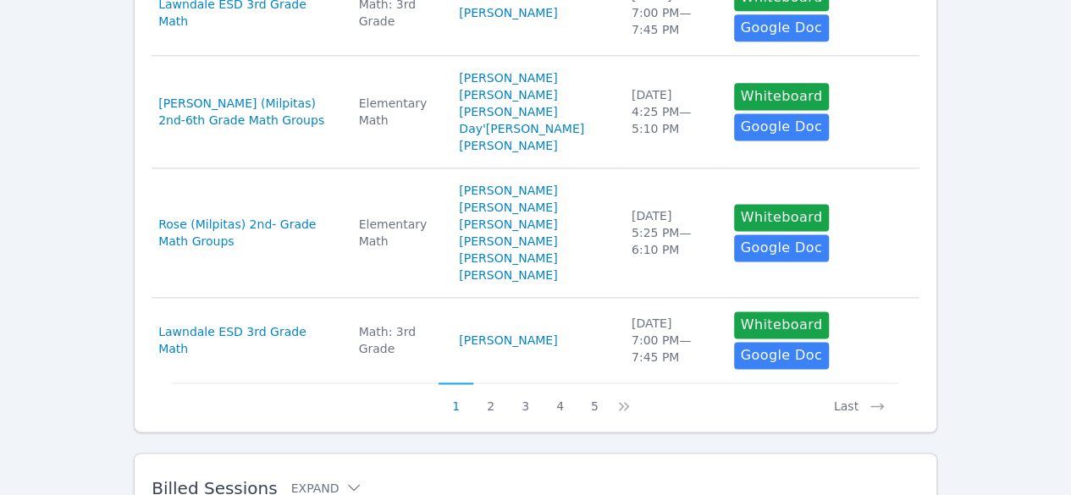
scroll to position [1209, 0]
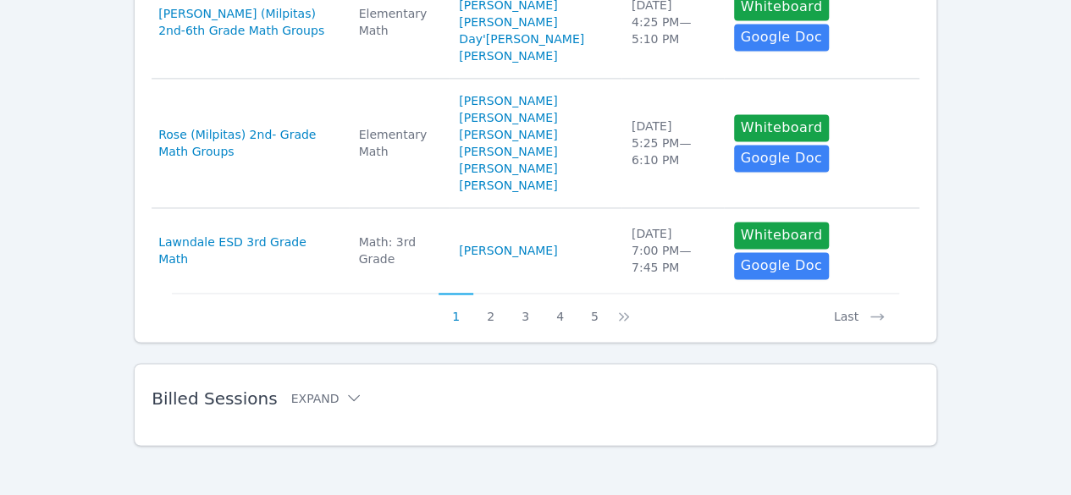
click at [328, 388] on h2 "Billed Sessions Expand" at bounding box center [509, 398] width 714 height 20
click at [307, 395] on button "Expand" at bounding box center [327, 397] width 72 height 17
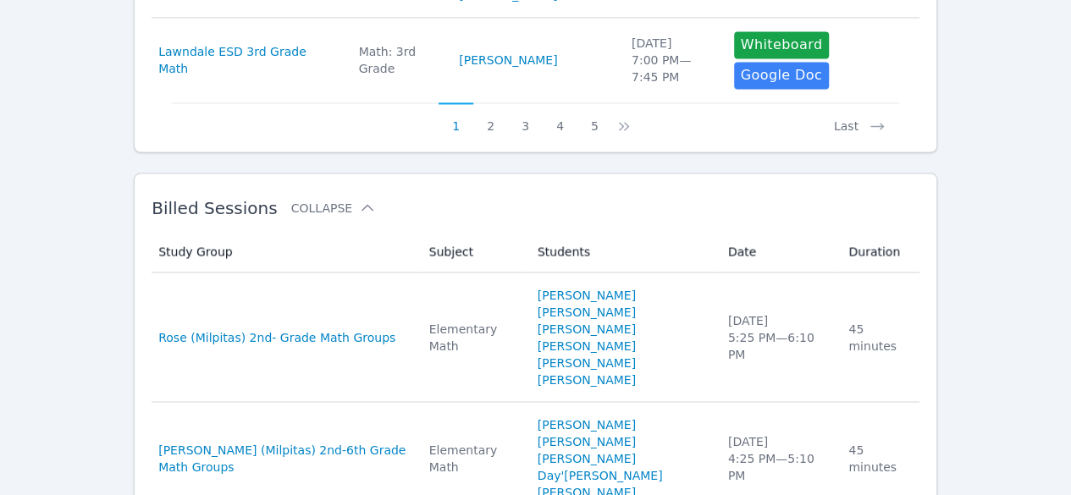
scroll to position [1632, 0]
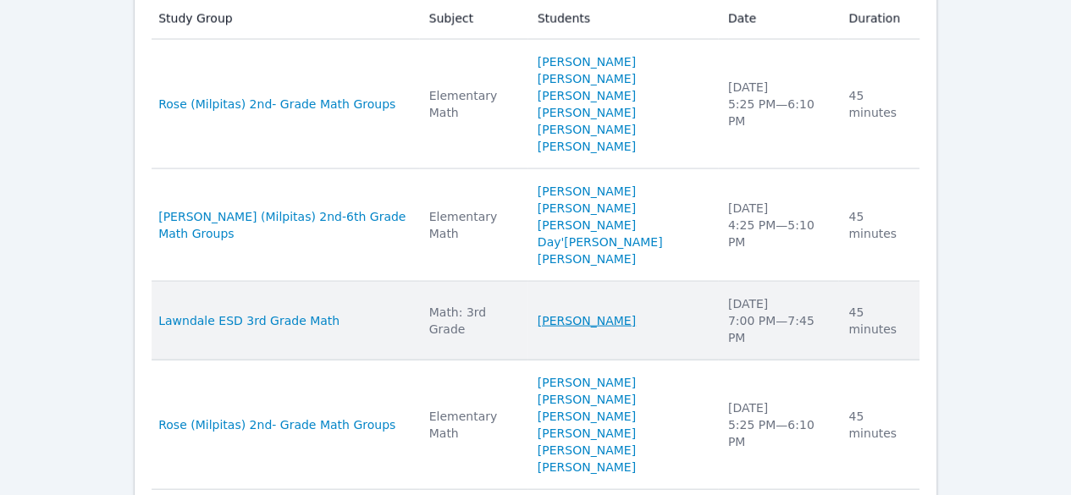
click at [600, 312] on link "Gael Rodriguez" at bounding box center [586, 320] width 98 height 17
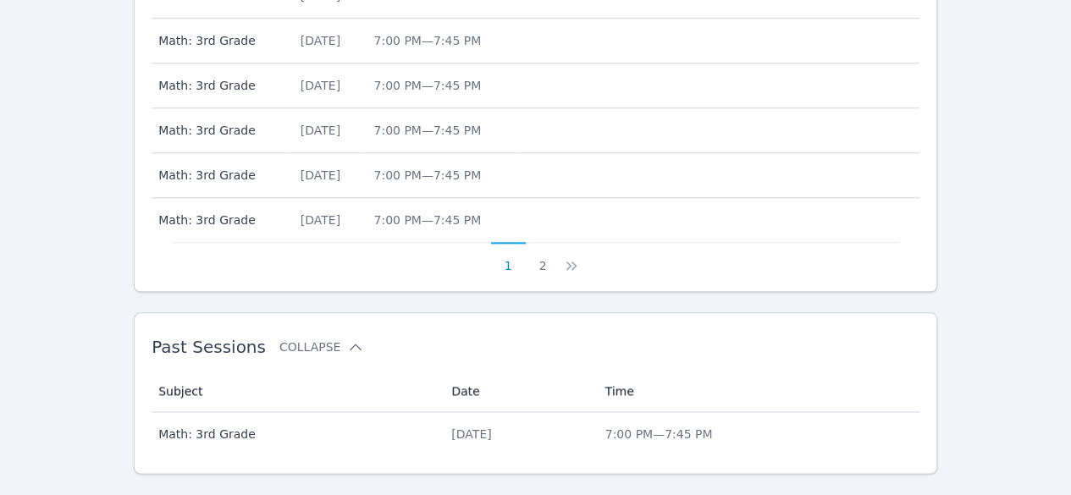
scroll to position [909, 0]
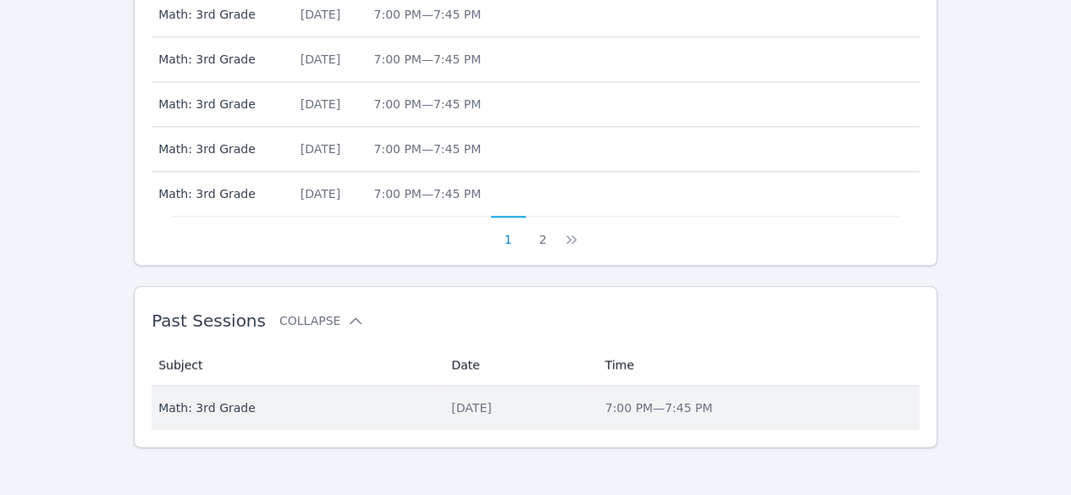
click at [225, 407] on span "Math: 3rd Grade" at bounding box center [294, 408] width 273 height 17
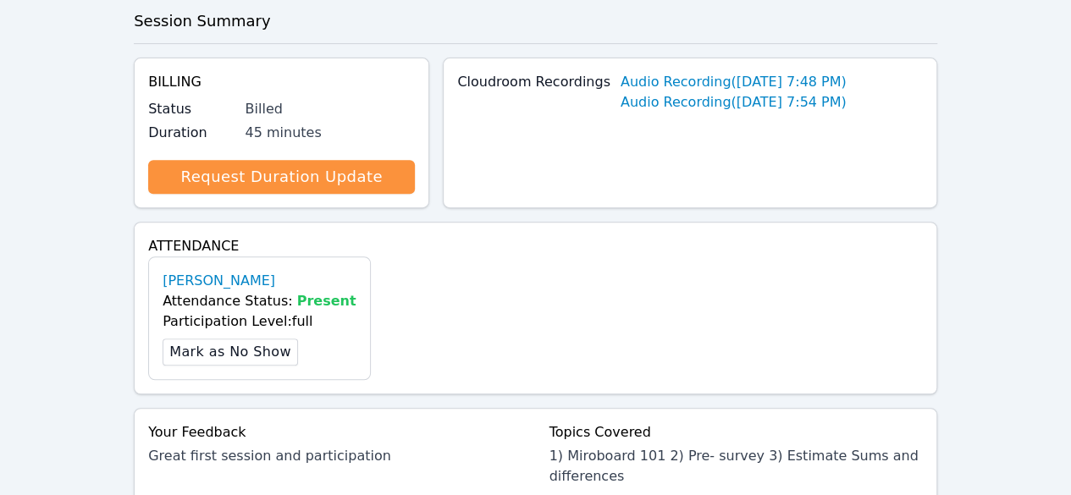
scroll to position [677, 0]
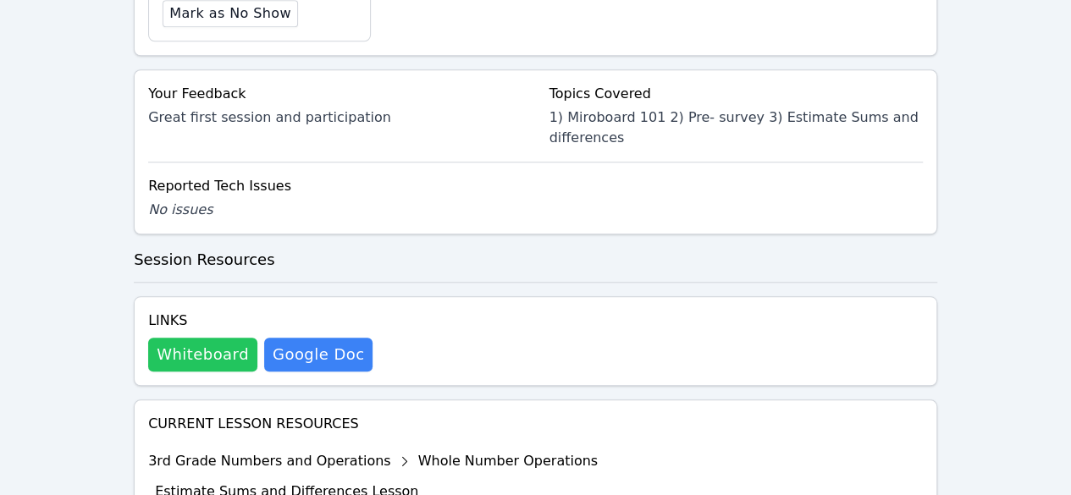
click at [217, 338] on button "Whiteboard" at bounding box center [202, 355] width 109 height 34
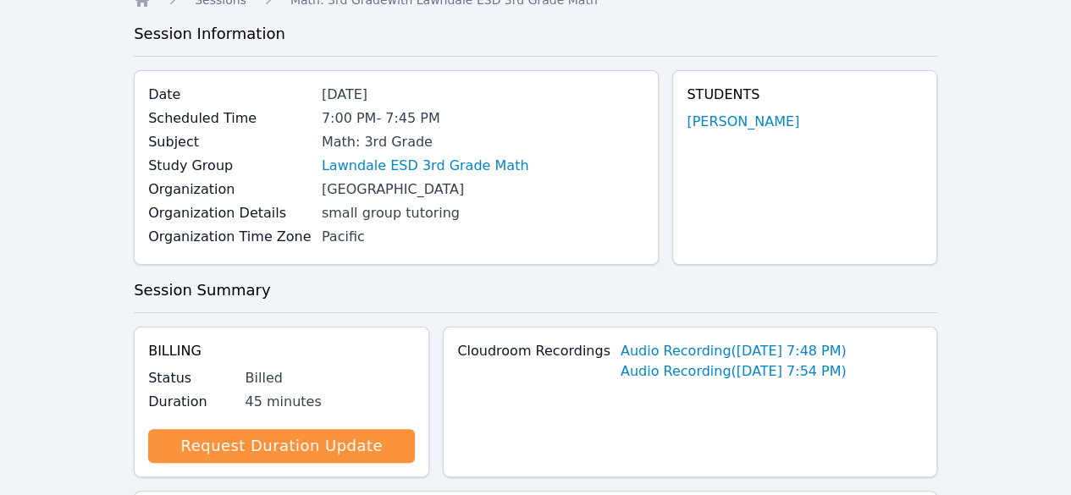
scroll to position [0, 0]
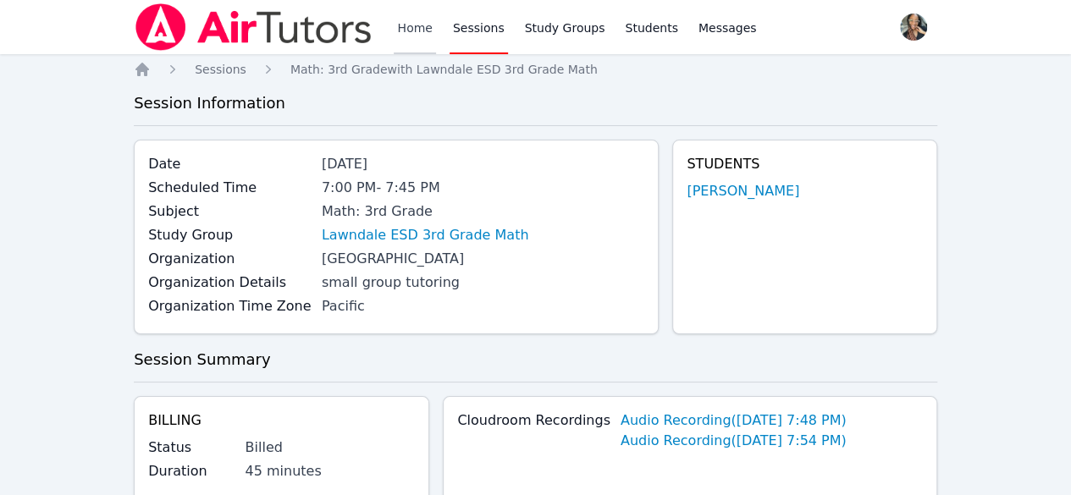
click at [402, 40] on link "Home" at bounding box center [414, 27] width 41 height 54
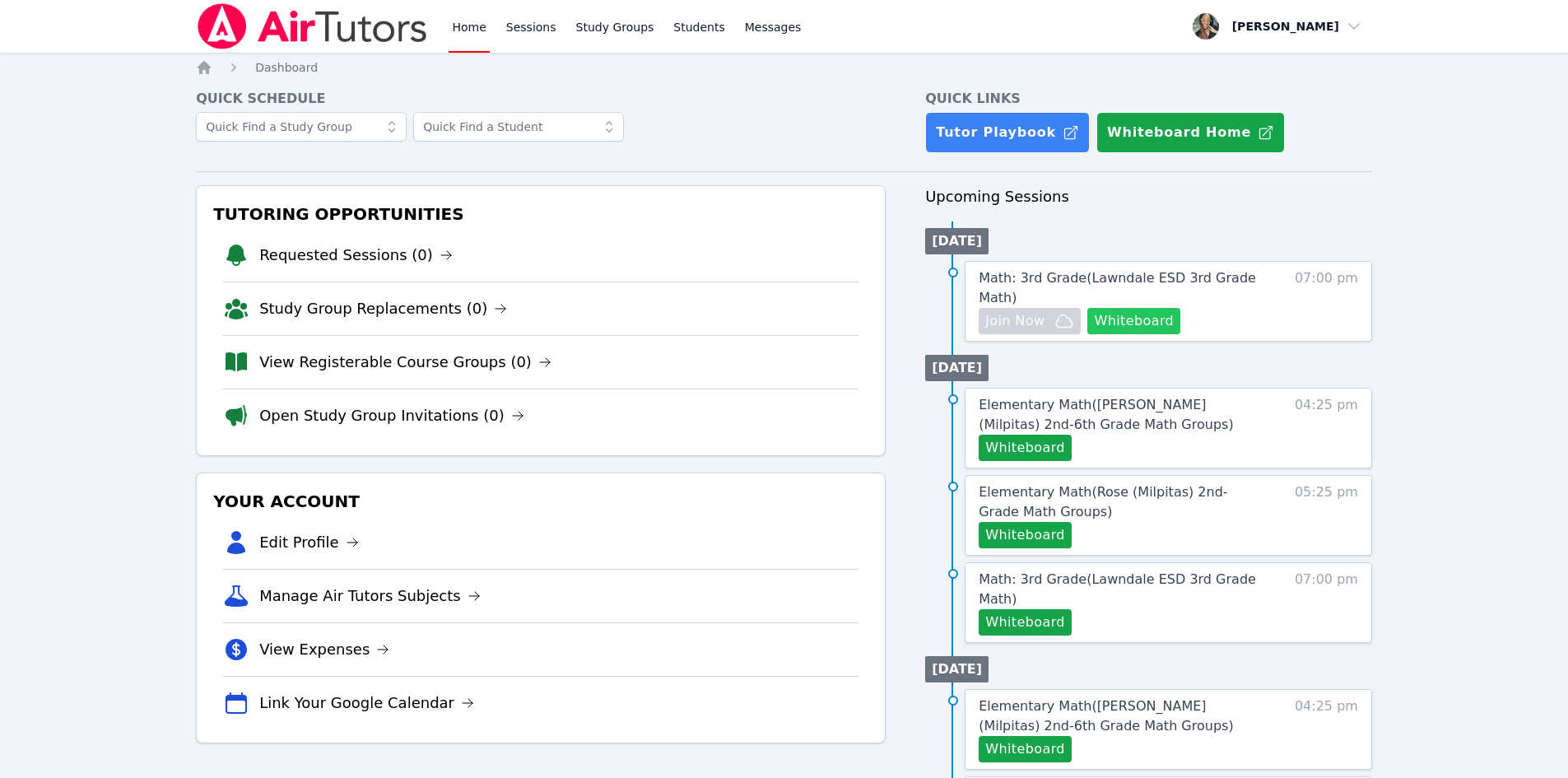
click at [1130, 308] on button "Whiteboard" at bounding box center [1134, 321] width 93 height 26
